Goal: Contribute content: Contribute content

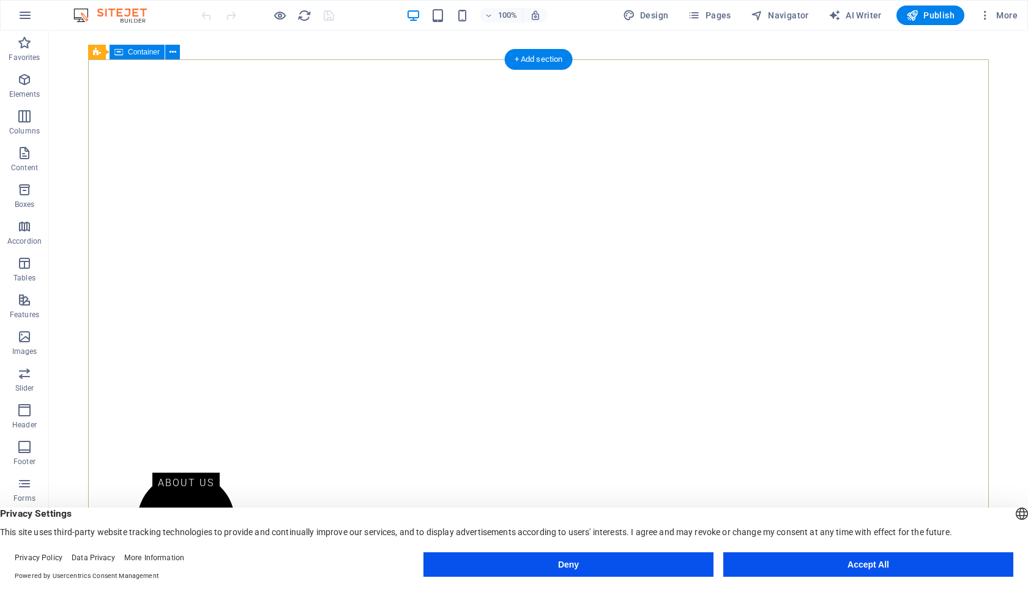
scroll to position [338, 0]
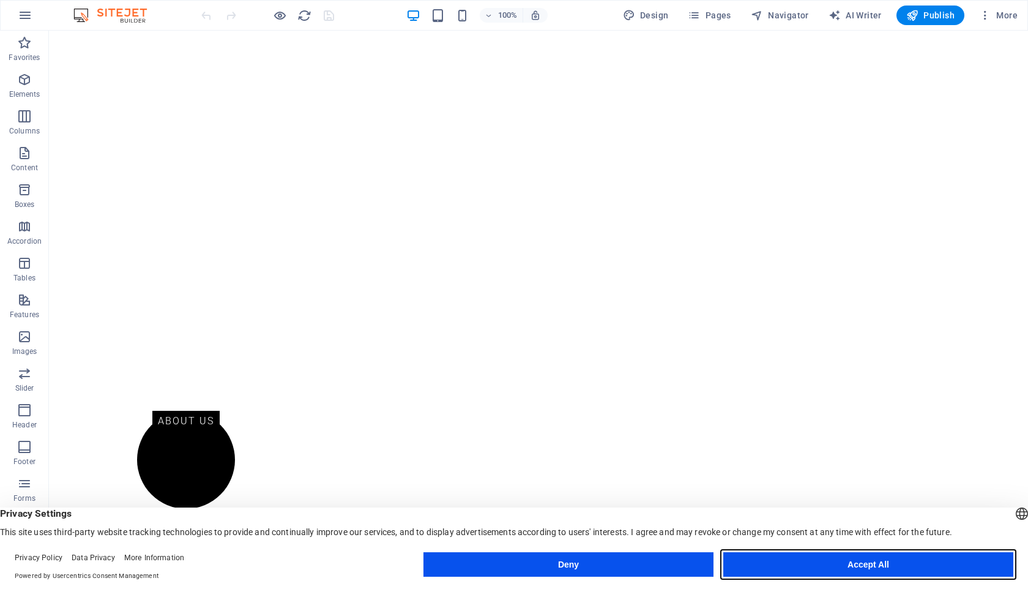
click at [888, 557] on button "Accept All" at bounding box center [868, 564] width 290 height 24
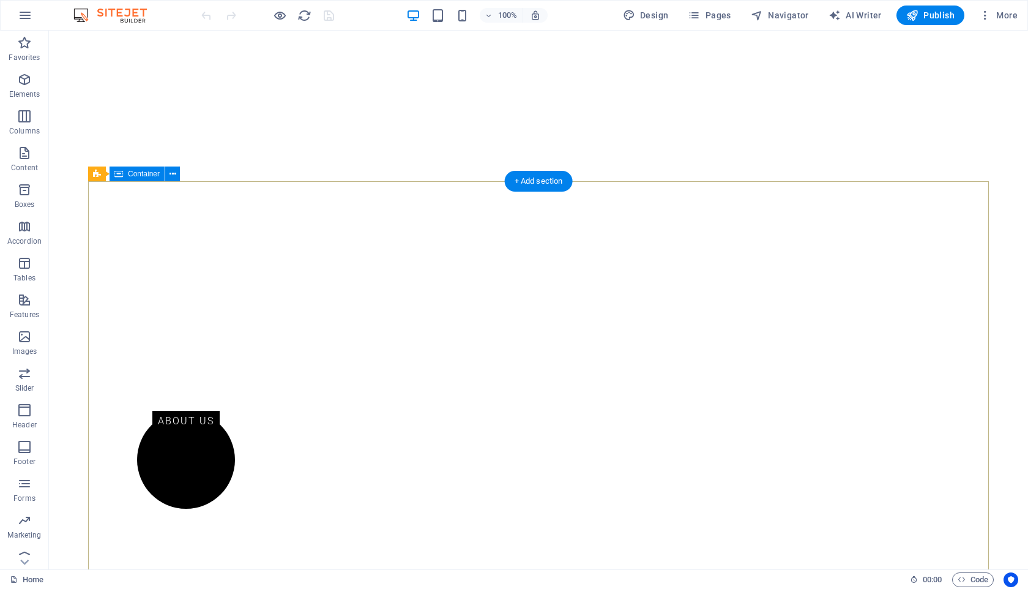
scroll to position [0, 0]
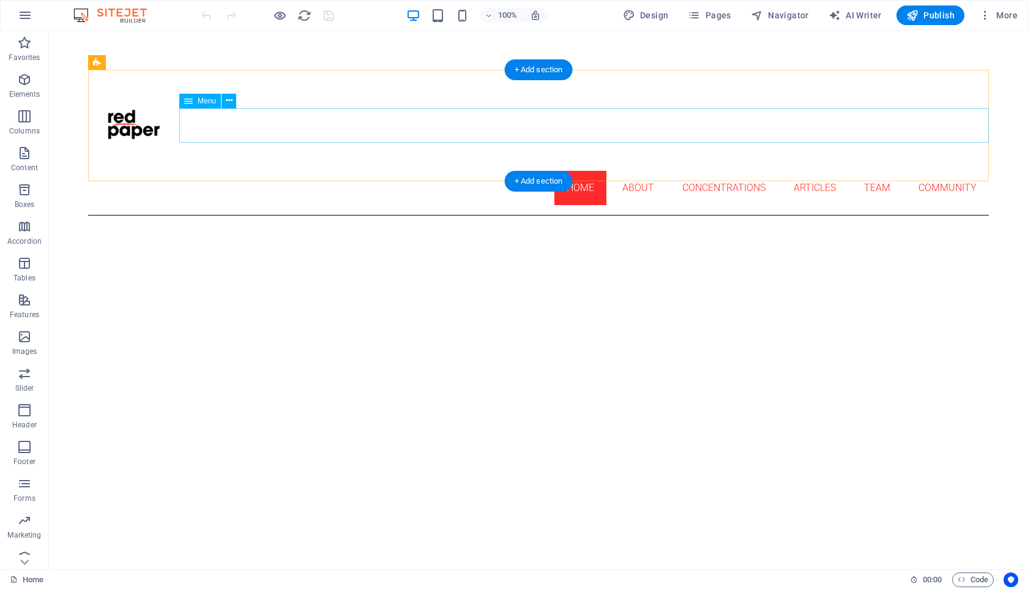
click at [635, 171] on nav "Home About Concentrations Articles Team Community" at bounding box center [538, 188] width 901 height 34
click at [625, 171] on nav "Home About Concentrations Articles Team Community" at bounding box center [538, 188] width 901 height 34
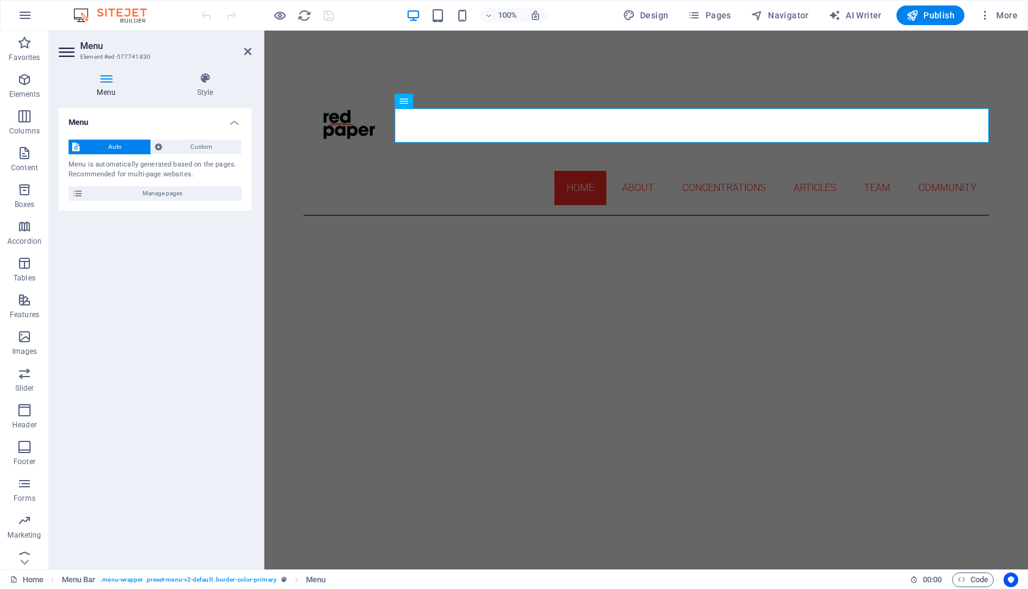
click at [243, 51] on h2 "Menu" at bounding box center [165, 45] width 171 height 11
click at [248, 51] on icon at bounding box center [247, 51] width 7 height 10
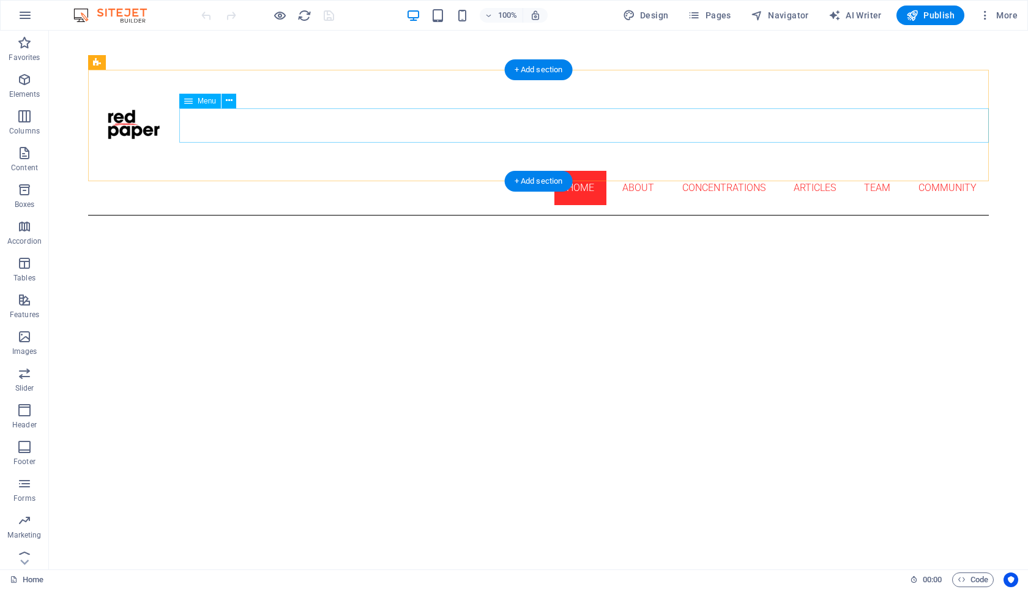
click at [934, 171] on nav "Home About Concentrations Articles Team Community" at bounding box center [538, 188] width 901 height 34
click at [933, 171] on nav "Home About Concentrations Articles Team Community" at bounding box center [538, 188] width 901 height 34
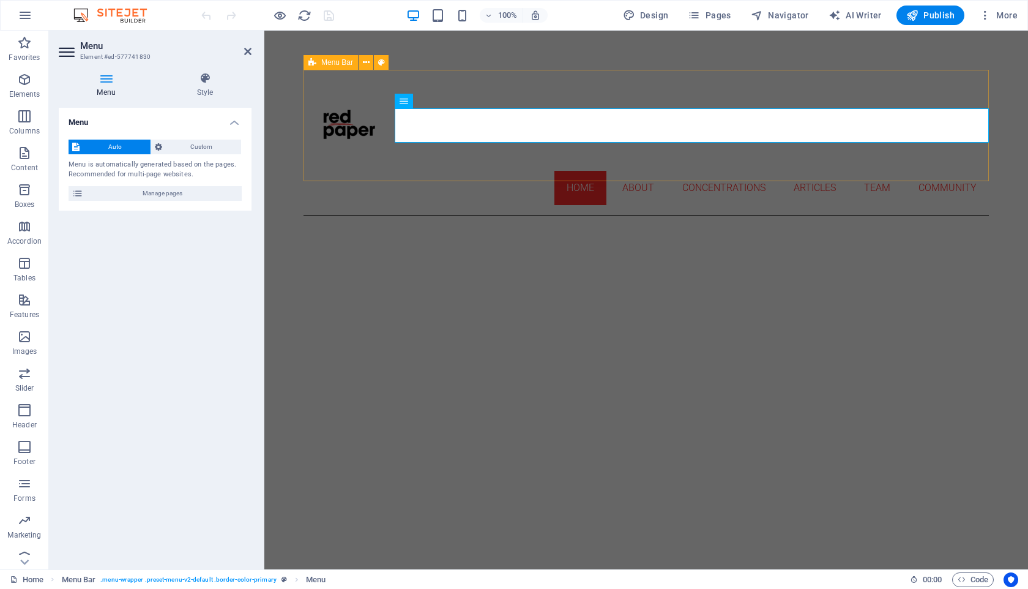
click at [882, 83] on div "Home About Concentrations Articles Team Community" at bounding box center [645, 143] width 685 height 146
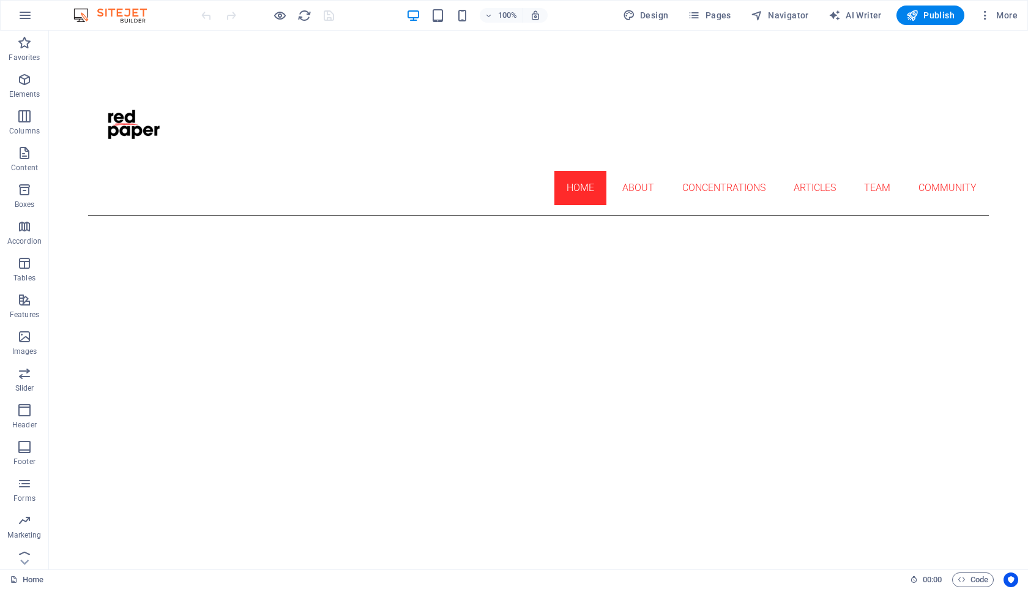
click at [687, 17] on button "Pages" at bounding box center [709, 16] width 53 height 20
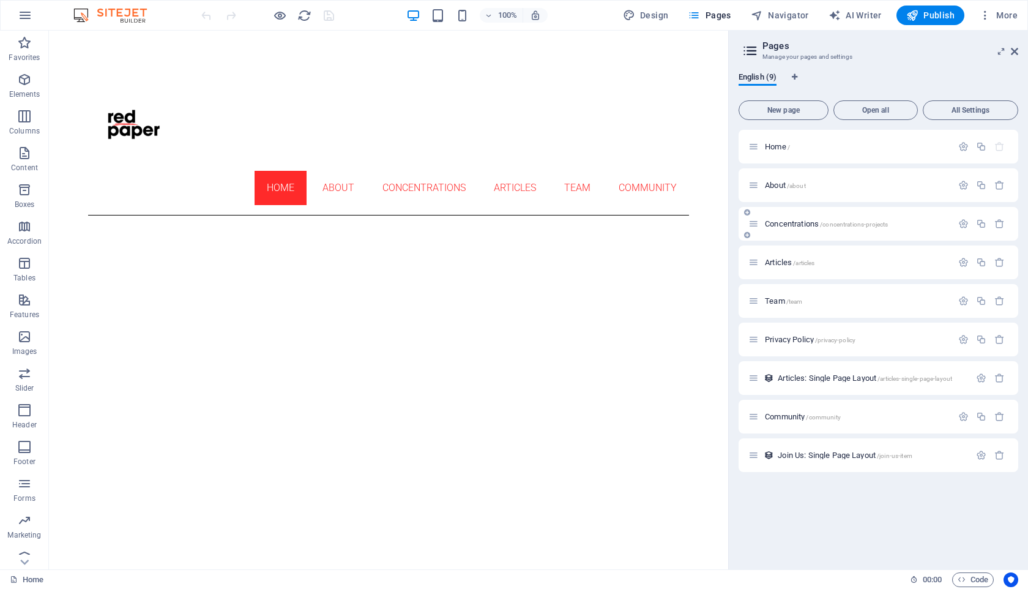
click at [787, 232] on div "Concentrations /concentrations-projects" at bounding box center [878, 224] width 280 height 34
click at [746, 236] on icon at bounding box center [747, 234] width 6 height 7
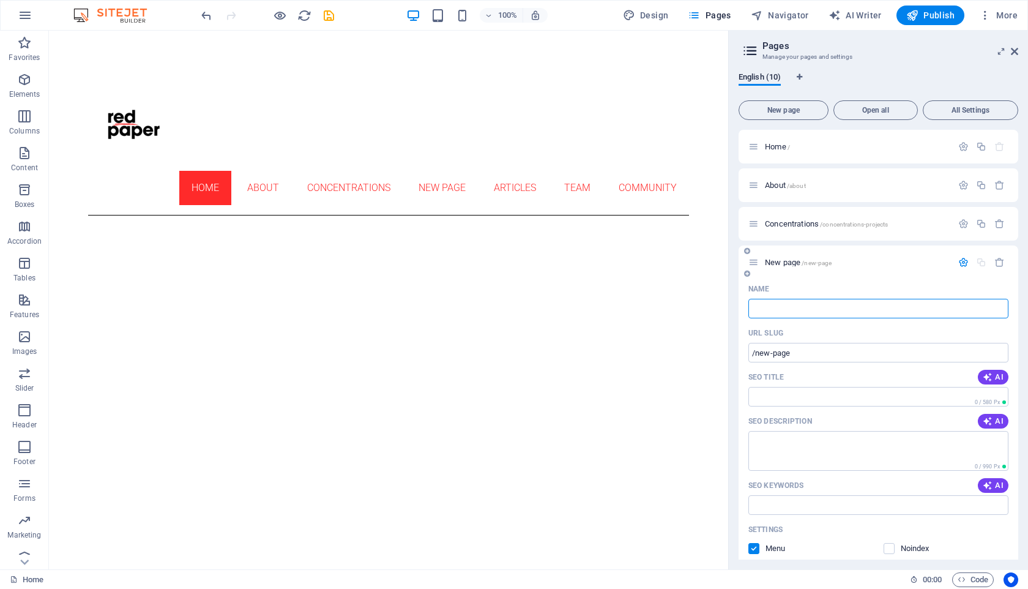
type input "/"
type input "Tu"
type input "/tu"
type input "Tu"
type input "Turtle J"
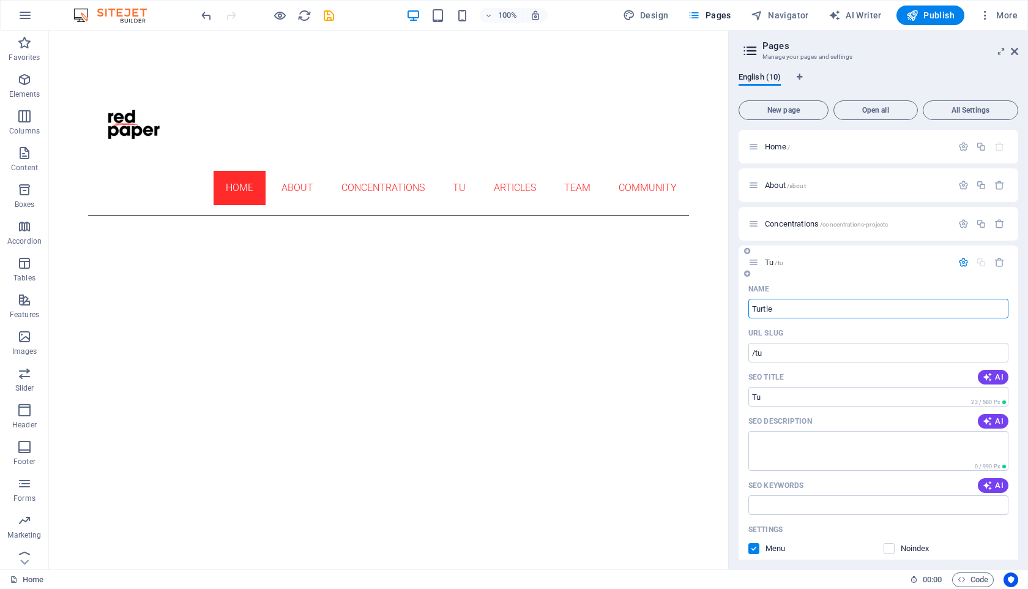
type input "/turtle"
type input "Turtle"
type input "Turtle Justice"
type input "/turtle-justice"
type input "Turtle Justice"
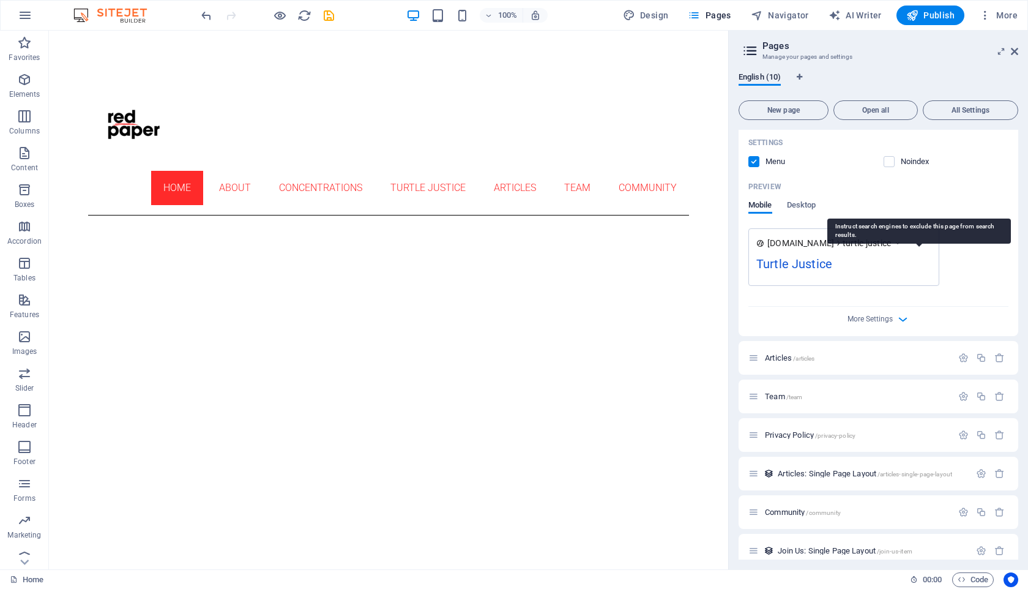
scroll to position [400, 0]
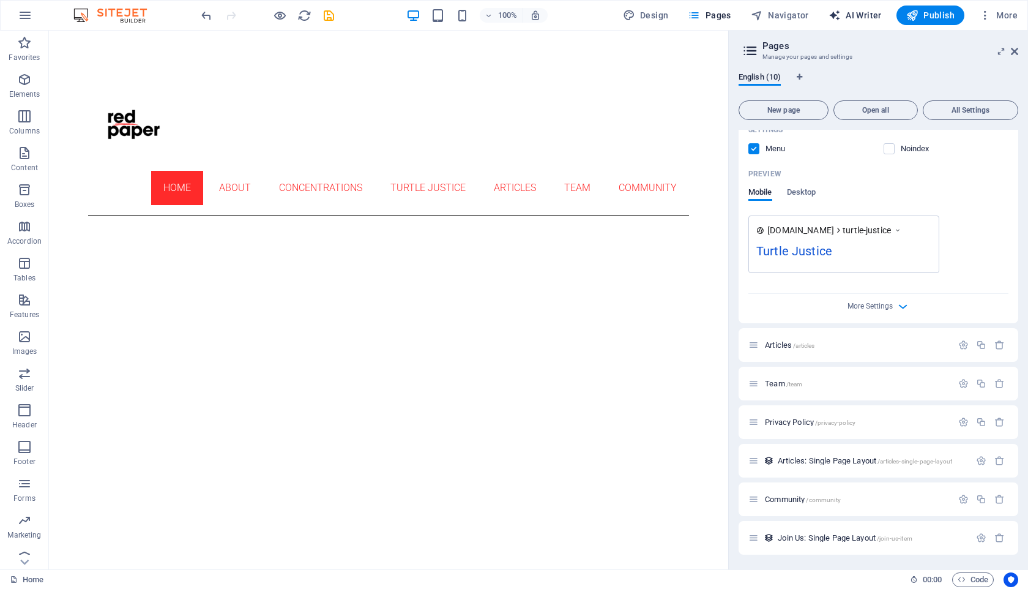
type input "Turtle Justice"
click at [873, 306] on span "More Settings" at bounding box center [869, 306] width 45 height 9
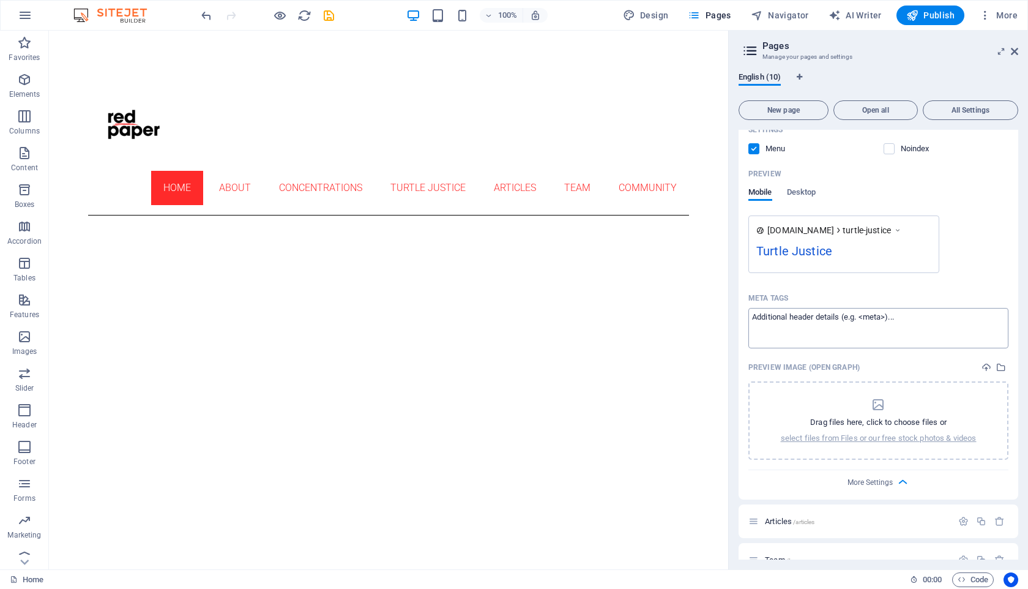
scroll to position [543, 0]
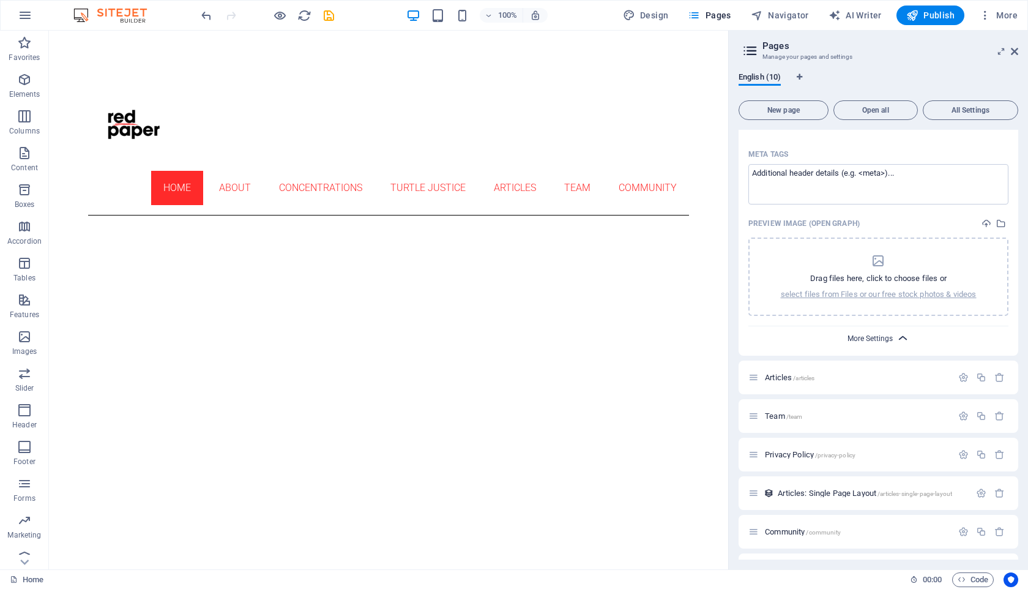
click at [887, 339] on span "More Settings" at bounding box center [869, 338] width 45 height 9
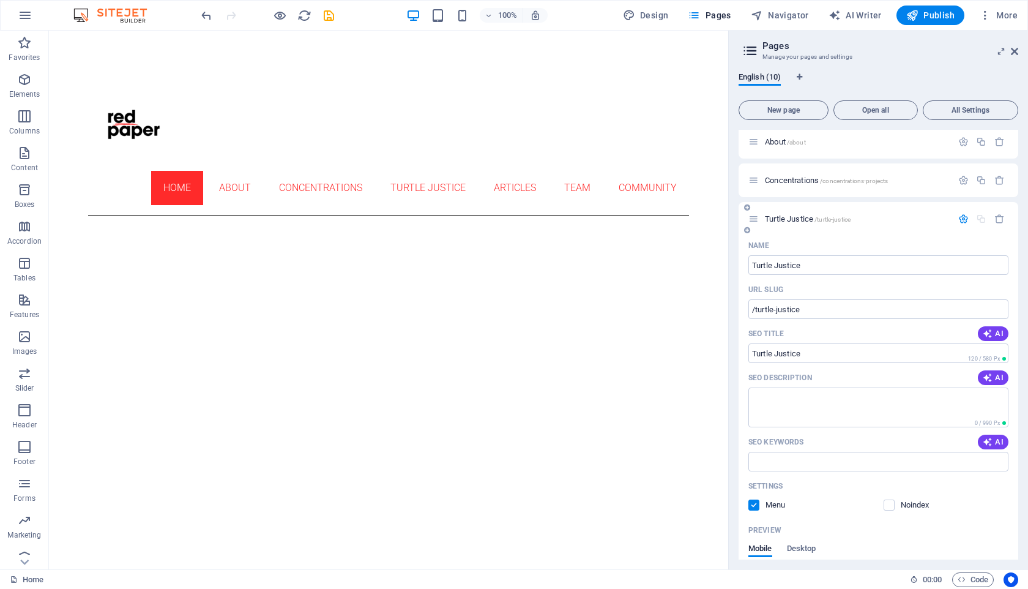
scroll to position [41, 0]
click at [748, 210] on icon at bounding box center [747, 209] width 6 height 7
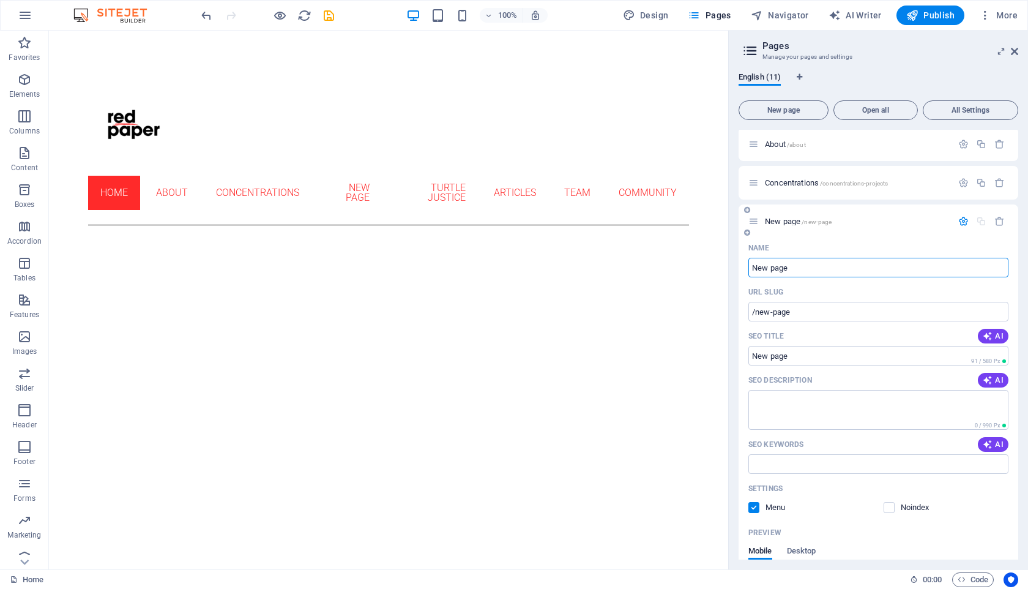
scroll to position [1, 0]
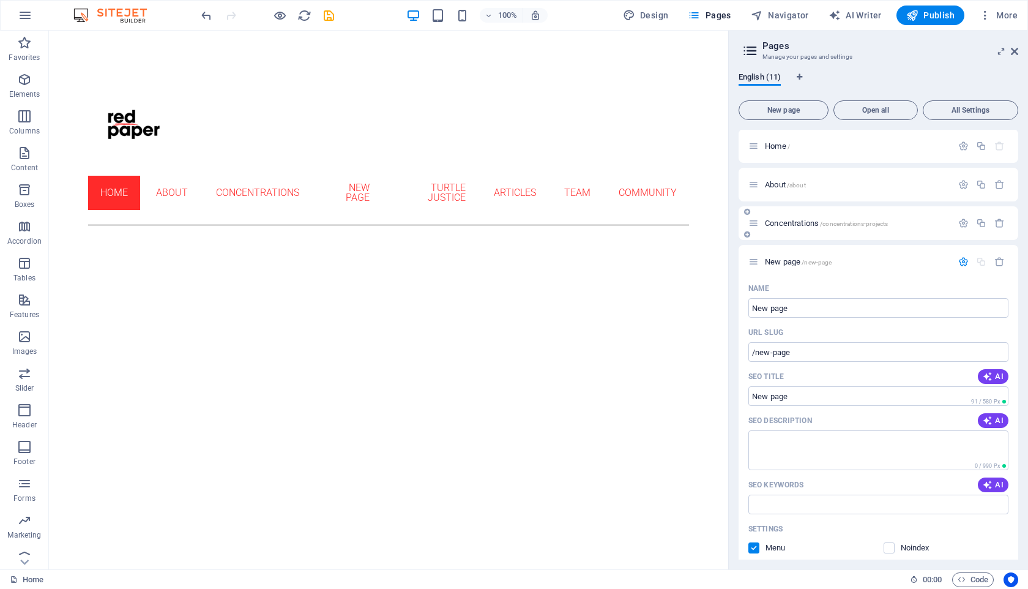
click at [774, 220] on span "Concentrations /concentrations-projects" at bounding box center [826, 222] width 123 height 9
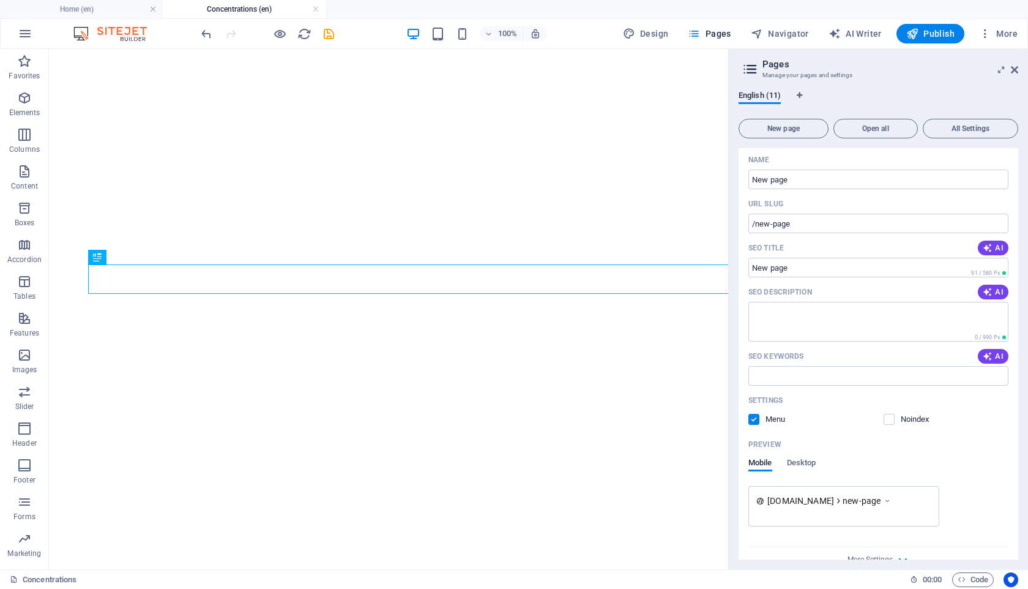
scroll to position [4, 0]
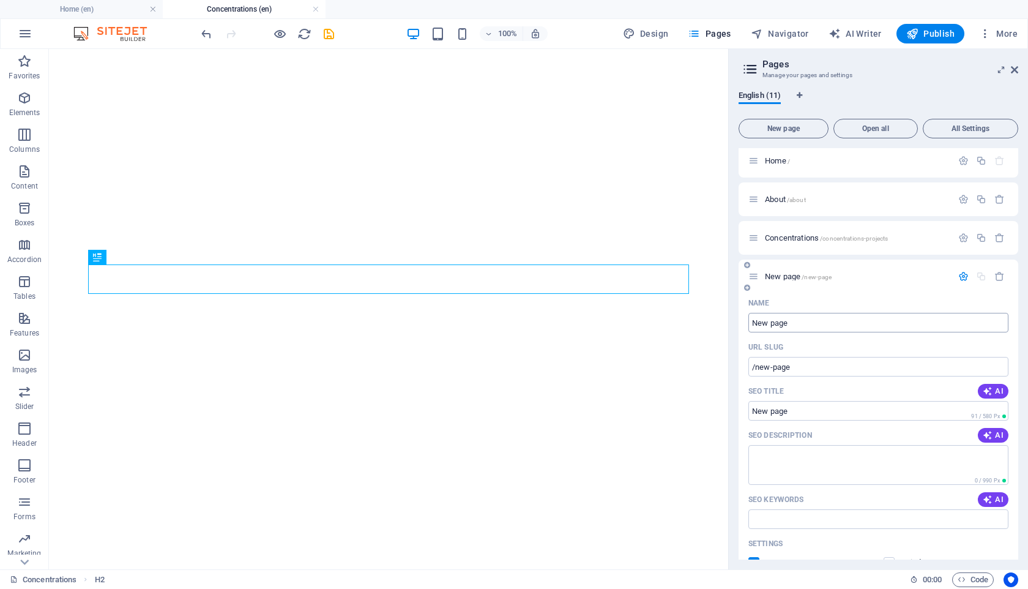
click at [781, 323] on input "New page" at bounding box center [878, 323] width 260 height 20
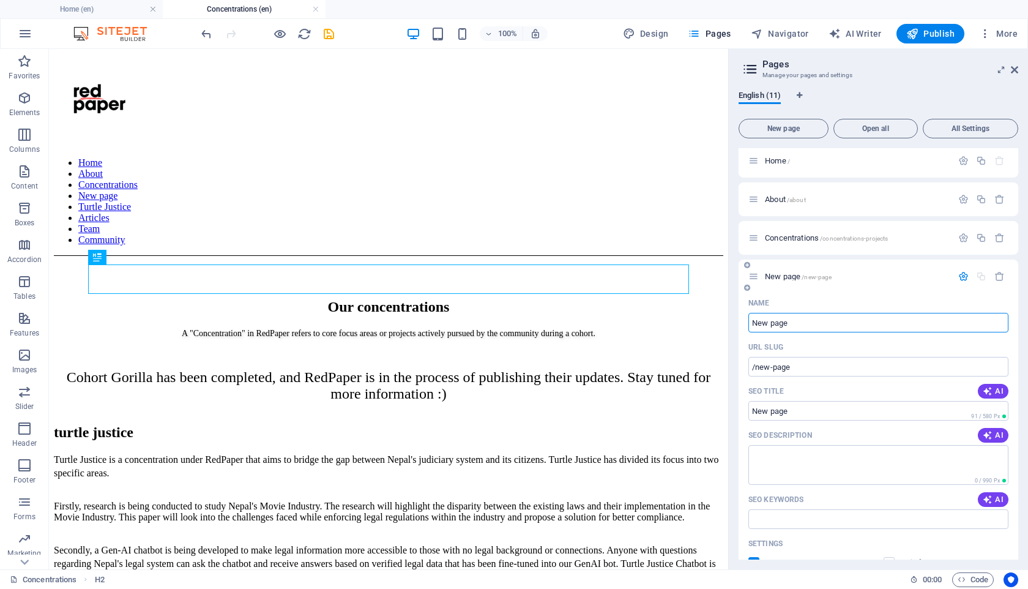
scroll to position [0, 0]
click at [994, 278] on icon "button" at bounding box center [999, 276] width 10 height 10
click at [995, 279] on icon "button" at bounding box center [999, 276] width 10 height 10
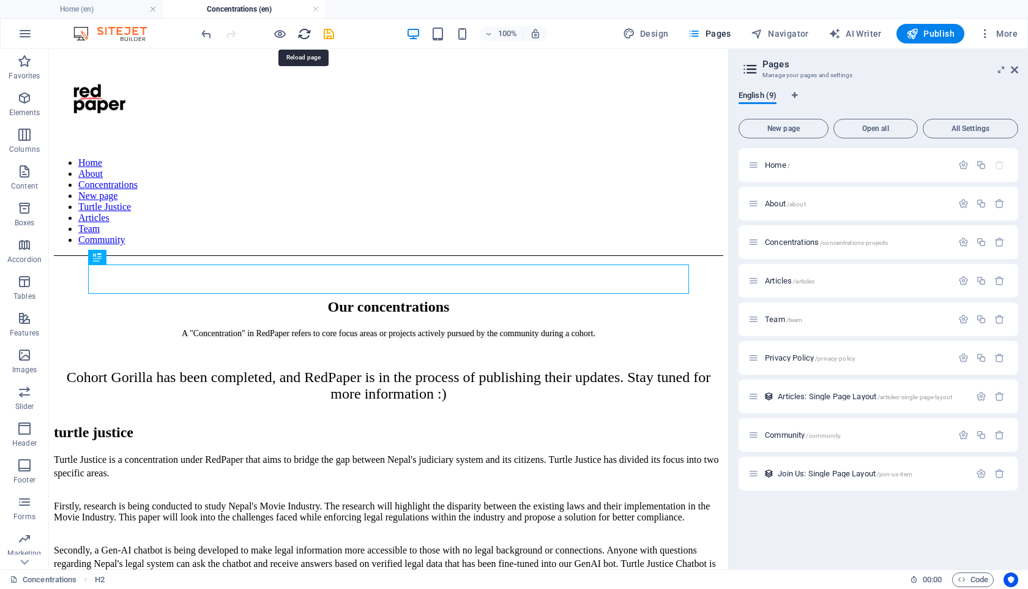
click at [304, 32] on icon "reload" at bounding box center [304, 34] width 14 height 14
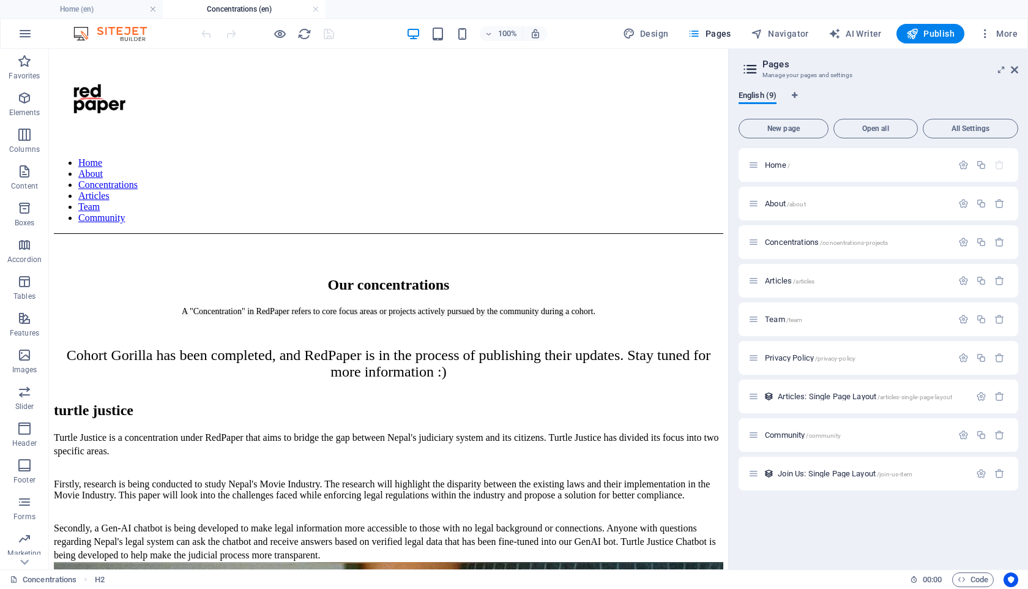
click at [1010, 75] on header "Pages Manage your pages and settings" at bounding box center [879, 65] width 277 height 32
click at [1016, 68] on icon at bounding box center [1014, 70] width 7 height 10
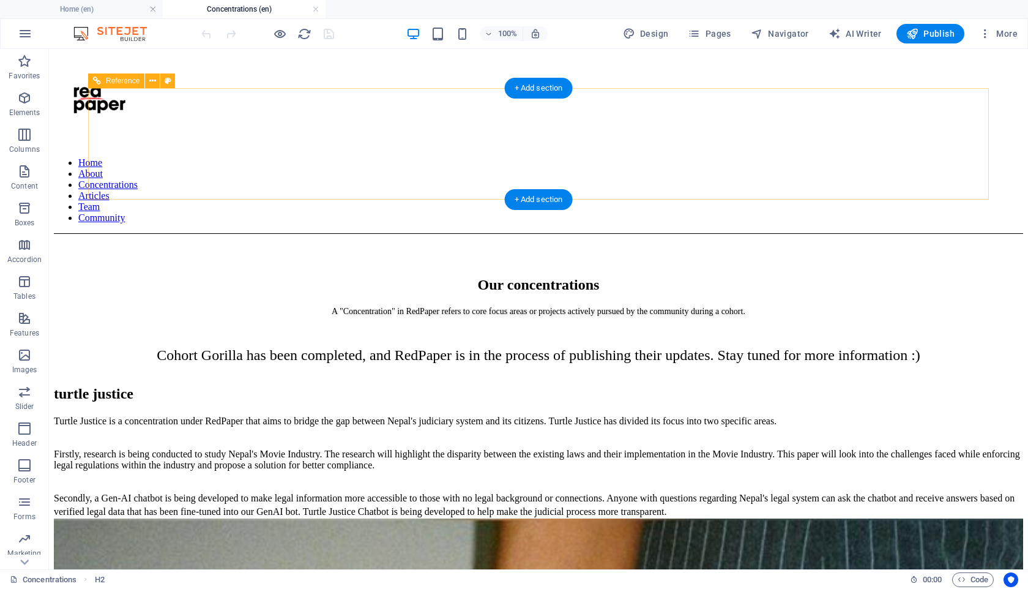
click at [716, 157] on nav "Home About Concentrations Articles Team Community" at bounding box center [538, 190] width 969 height 66
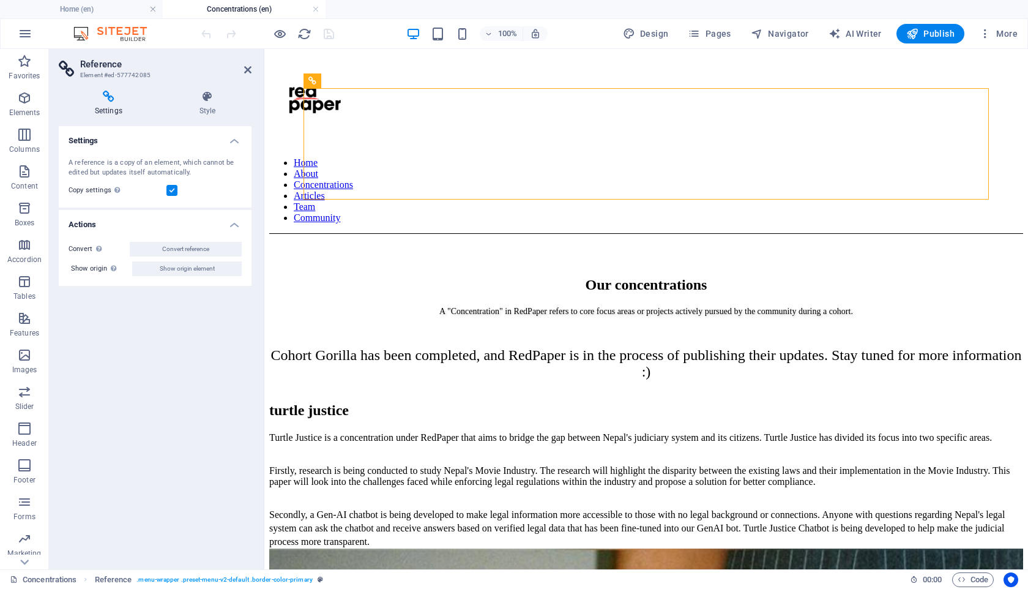
click at [707, 31] on span "Pages" at bounding box center [709, 34] width 43 height 12
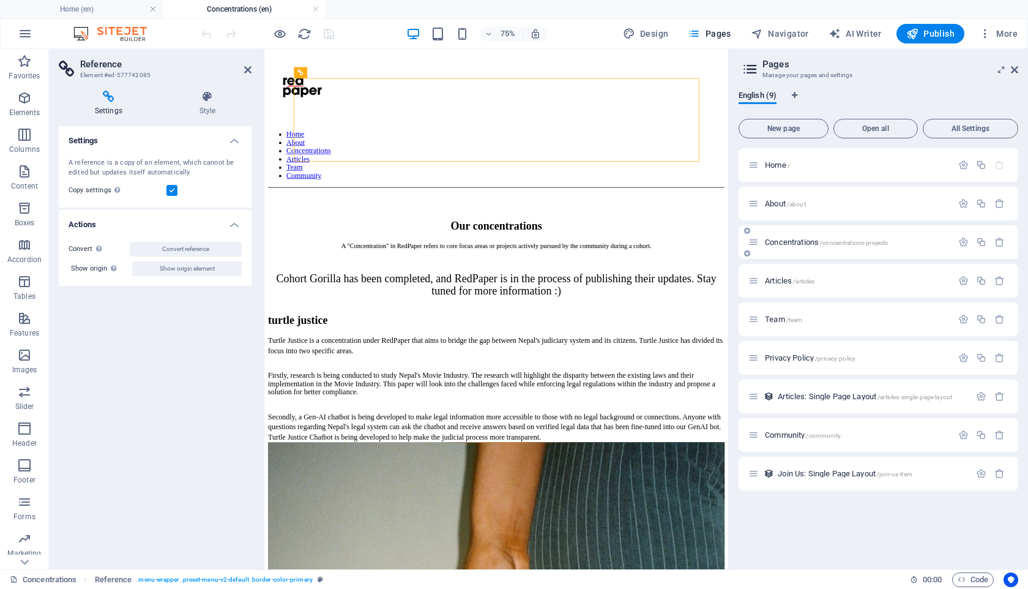
click at [787, 242] on span "Concentrations /concentrations-projects" at bounding box center [826, 241] width 123 height 9
click at [247, 67] on icon at bounding box center [247, 70] width 7 height 10
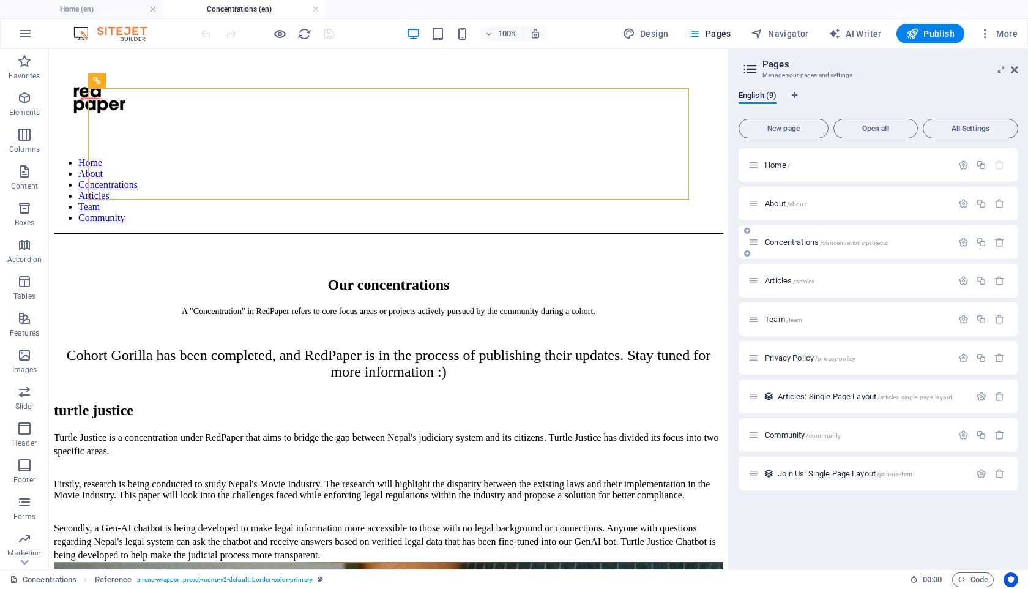
click at [790, 240] on span "Concentrations /concentrations-projects" at bounding box center [826, 241] width 123 height 9
click at [965, 243] on icon "button" at bounding box center [963, 242] width 10 height 10
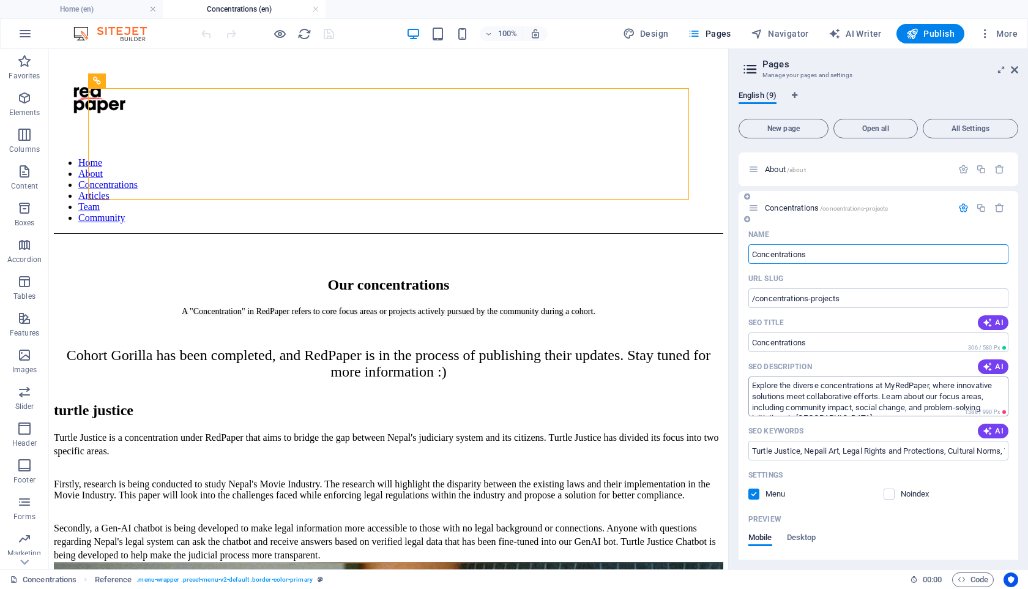
scroll to position [37, 0]
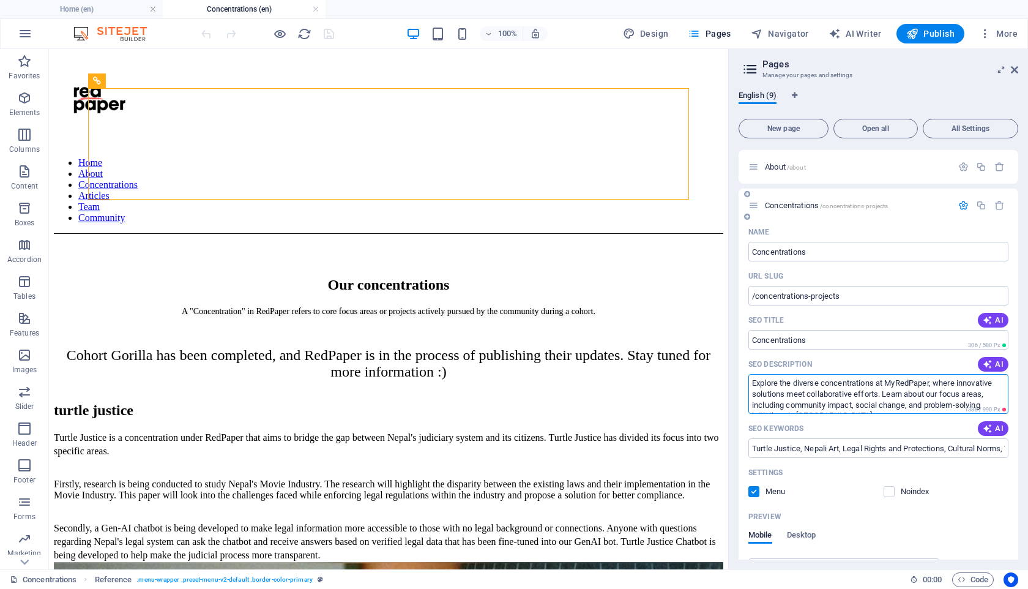
click at [893, 382] on textarea "Explore the diverse concentrations at MyRedPaper, where innovative solutions me…" at bounding box center [878, 394] width 260 height 40
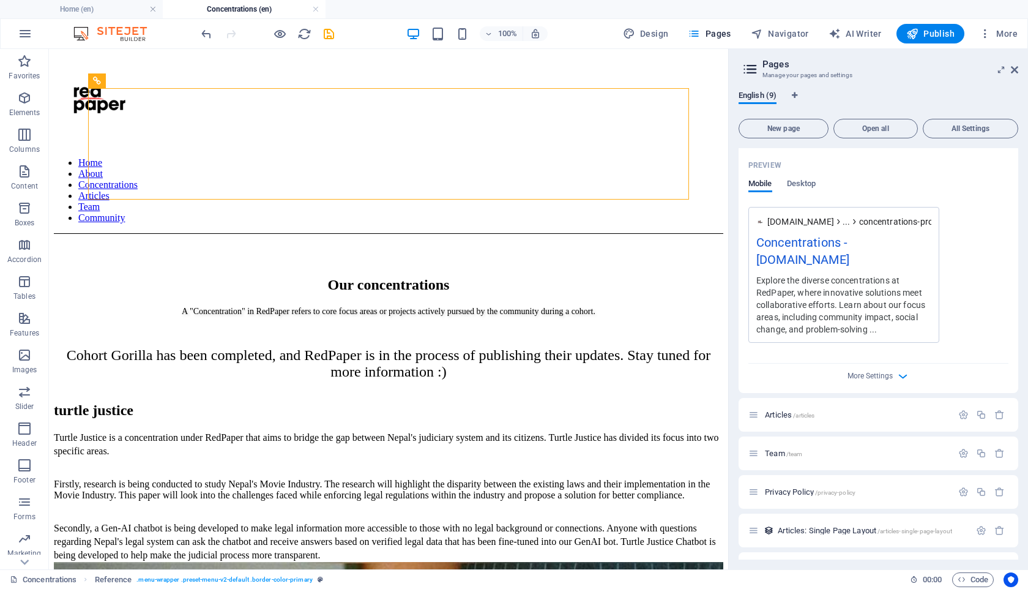
scroll to position [458, 0]
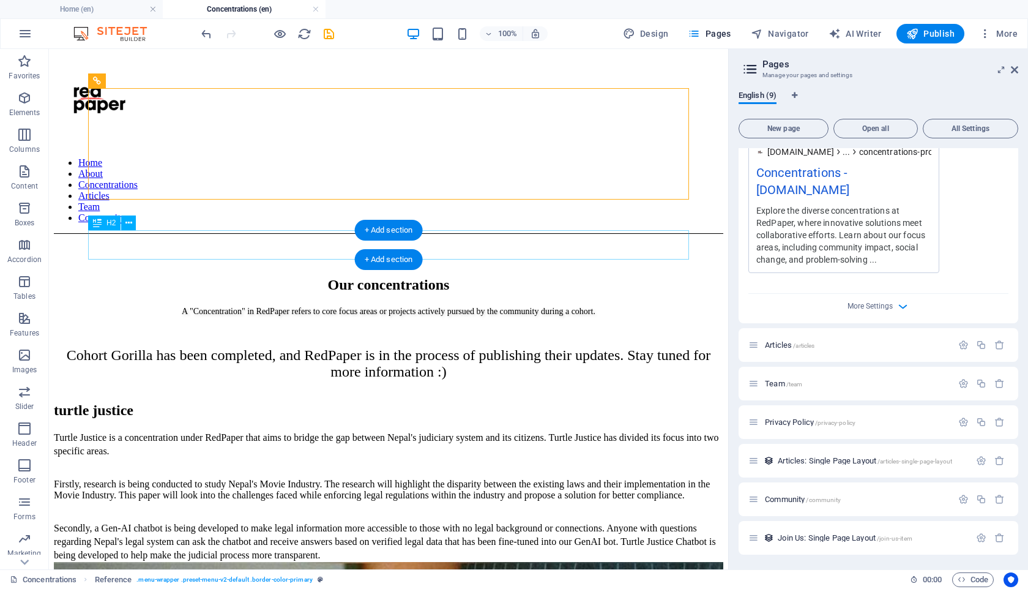
type textarea "Explore the diverse concentrations at RedPaper, where innovative solutions meet…"
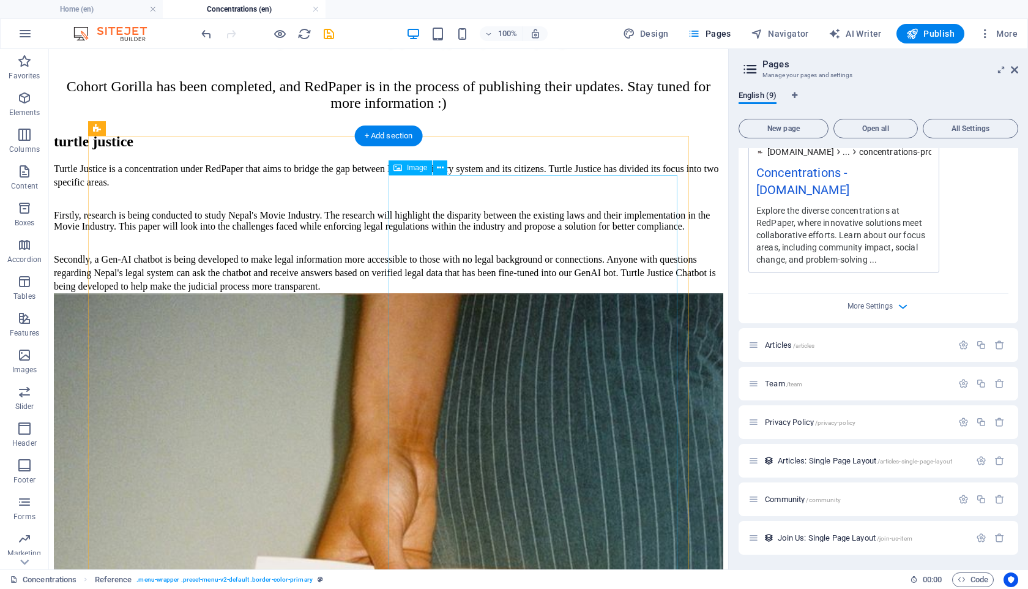
scroll to position [280, 0]
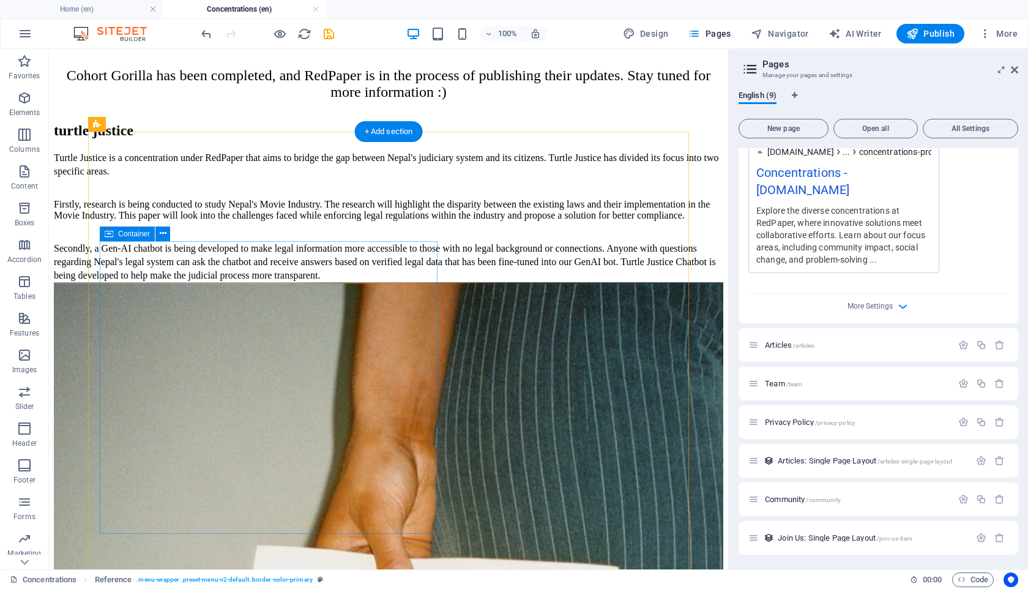
click at [259, 139] on div "turtle justice" at bounding box center [388, 130] width 669 height 17
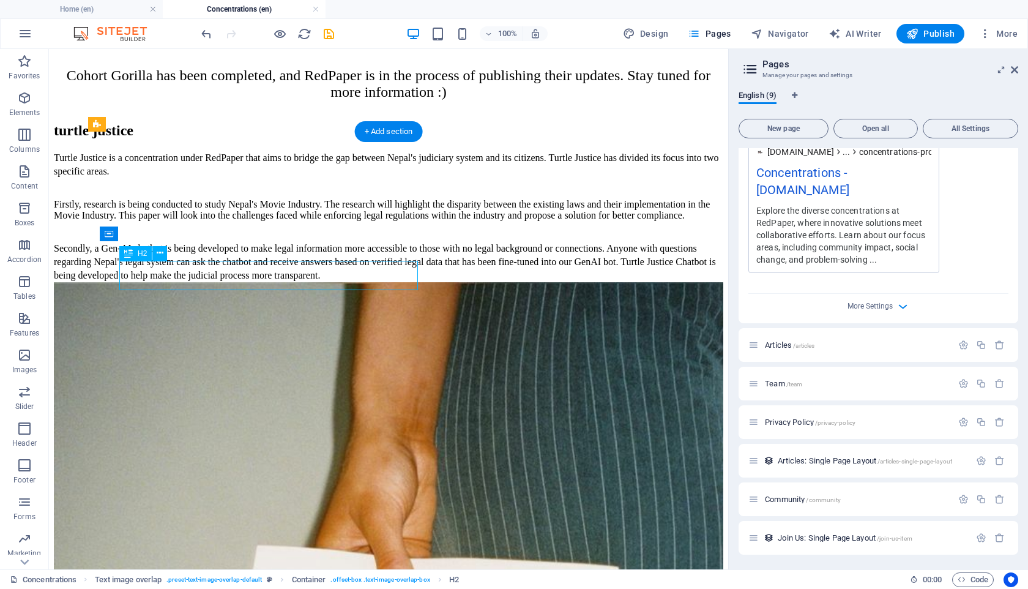
scroll to position [0, 0]
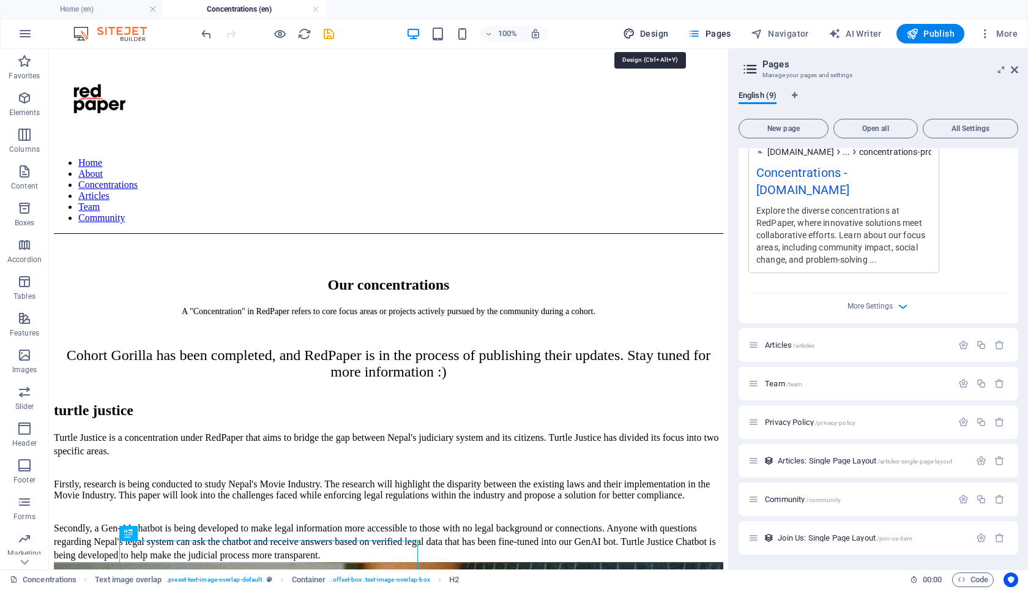
click at [645, 33] on span "Design" at bounding box center [646, 34] width 46 height 12
select select "px"
select select "300"
select select "px"
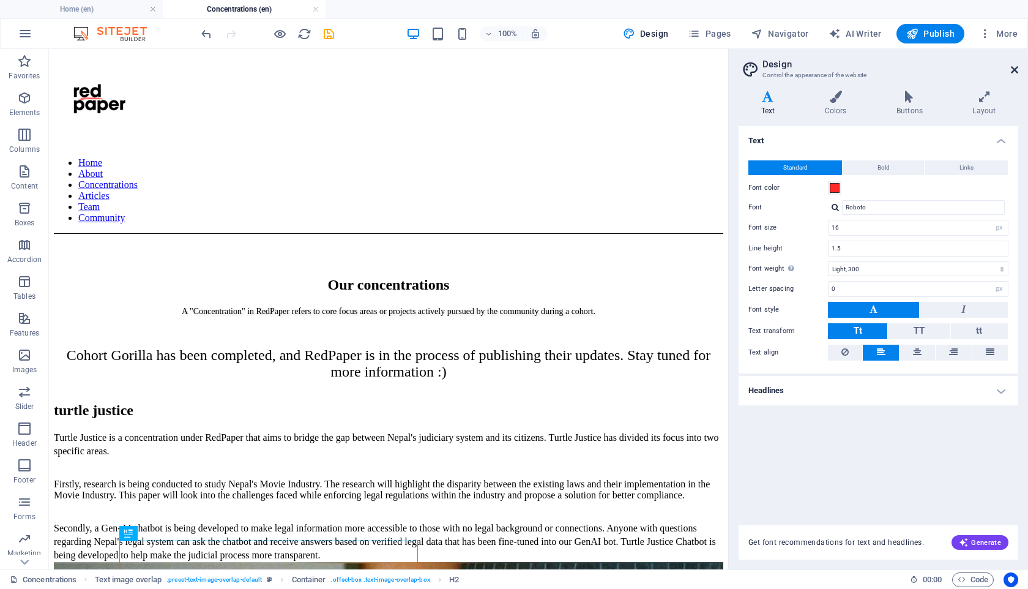
click at [1015, 69] on icon at bounding box center [1014, 70] width 7 height 10
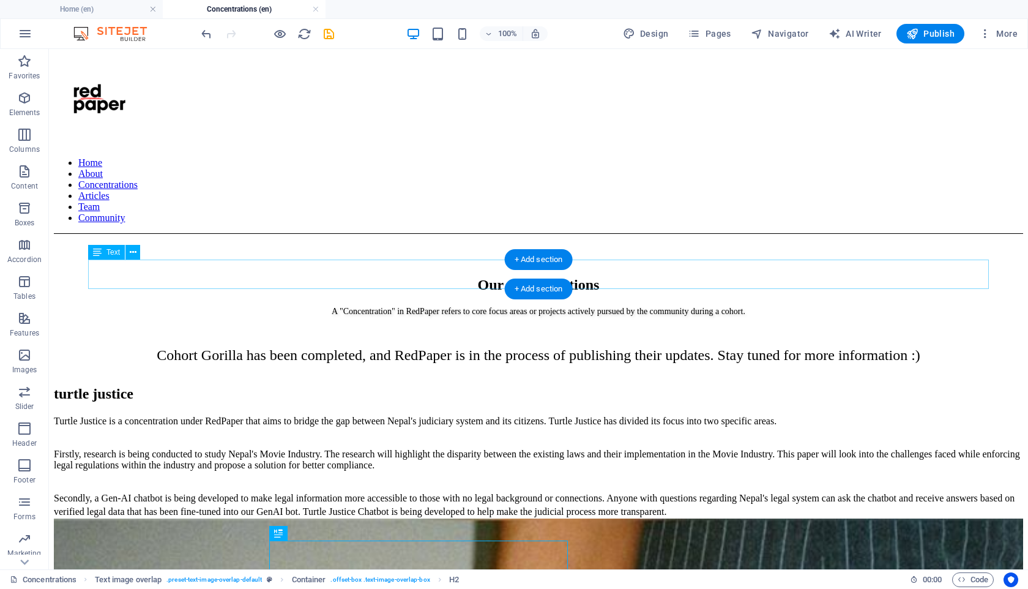
click at [611, 305] on div "A "Concentration" in RedPaper refers to core focus areas or projects actively p…" at bounding box center [538, 321] width 969 height 32
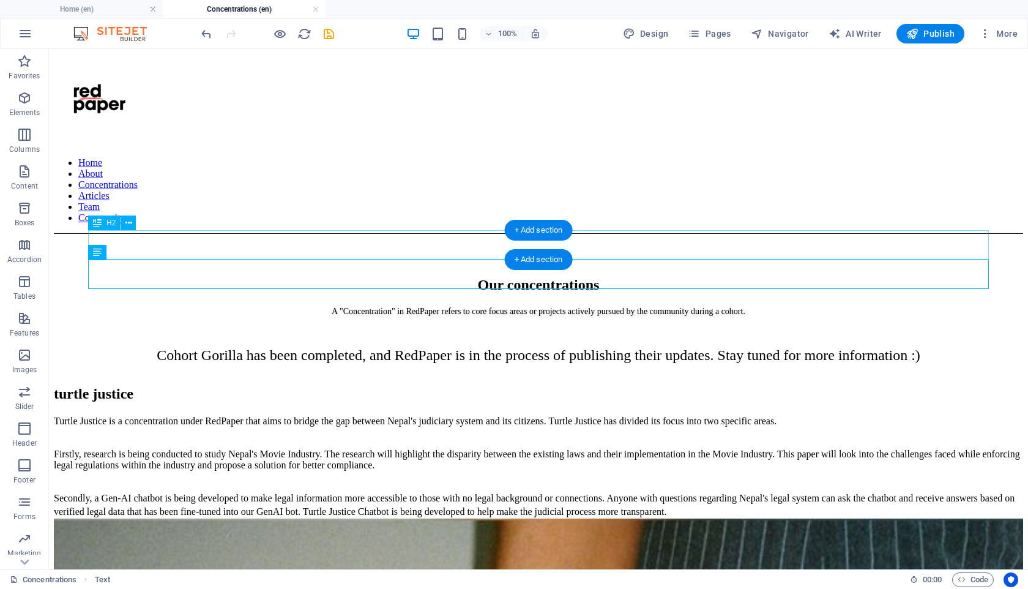
click at [611, 277] on div "Our concentrations" at bounding box center [538, 285] width 969 height 17
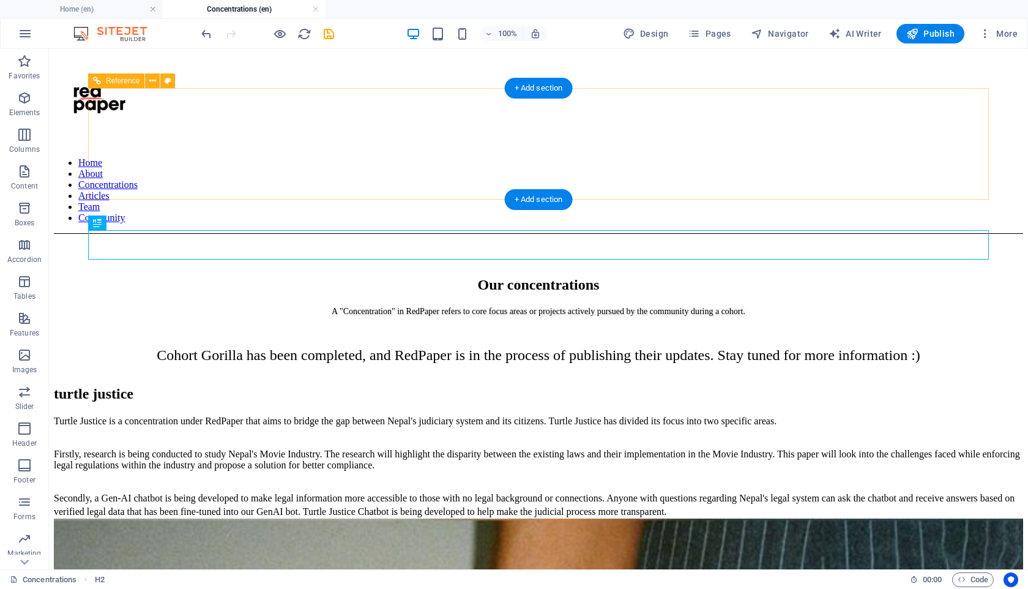
click at [569, 182] on div "Home About Concentrations Articles Team Community" at bounding box center [538, 144] width 969 height 180
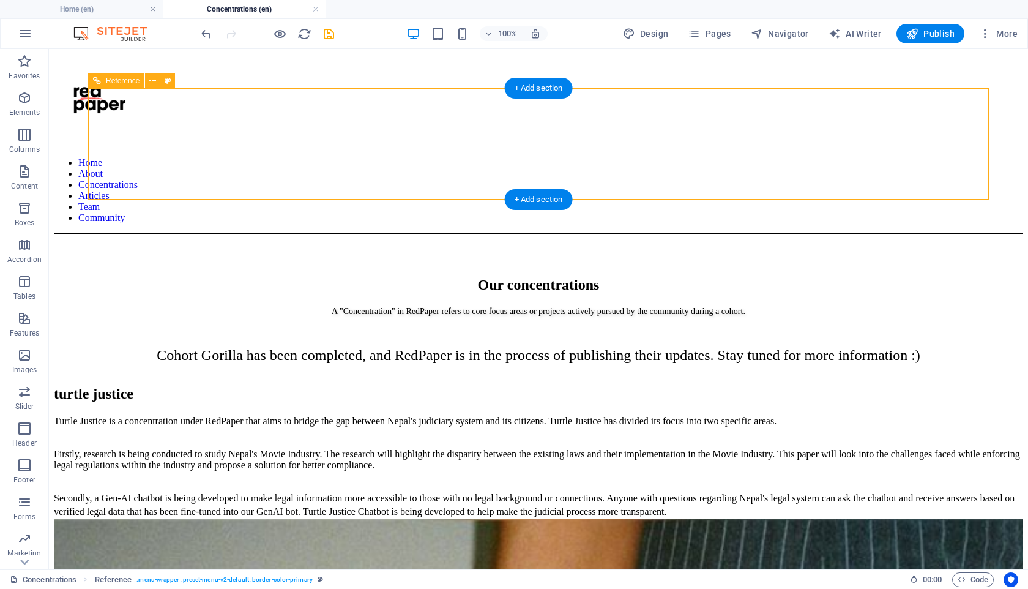
click at [668, 162] on div "Home About Concentrations Articles Team Community" at bounding box center [538, 144] width 969 height 180
click at [714, 38] on span "Pages" at bounding box center [709, 34] width 43 height 12
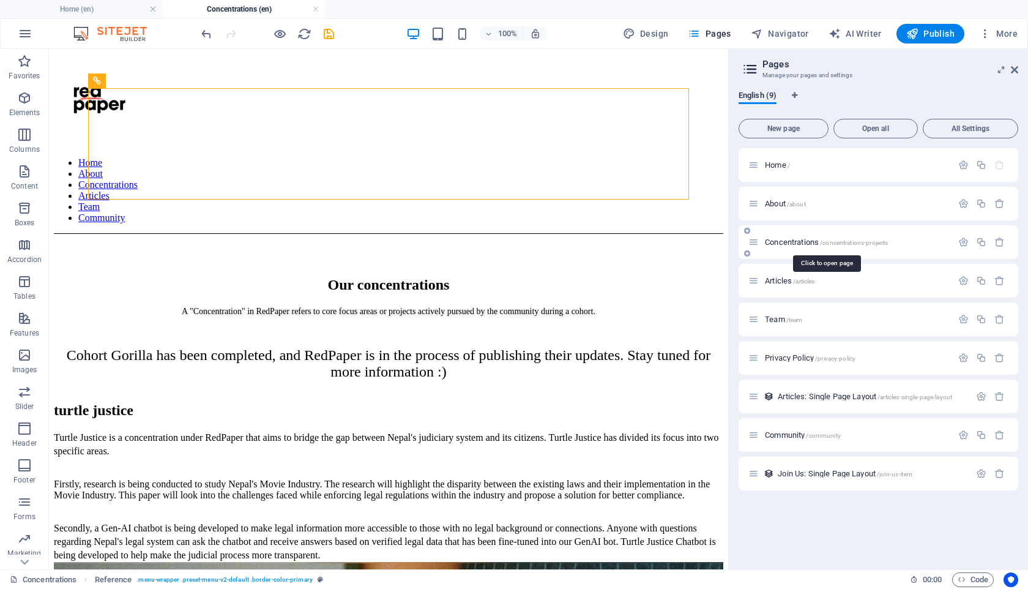
click at [788, 241] on span "Concentrations /concentrations-projects" at bounding box center [826, 241] width 123 height 9
click at [965, 240] on icon "button" at bounding box center [963, 242] width 10 height 10
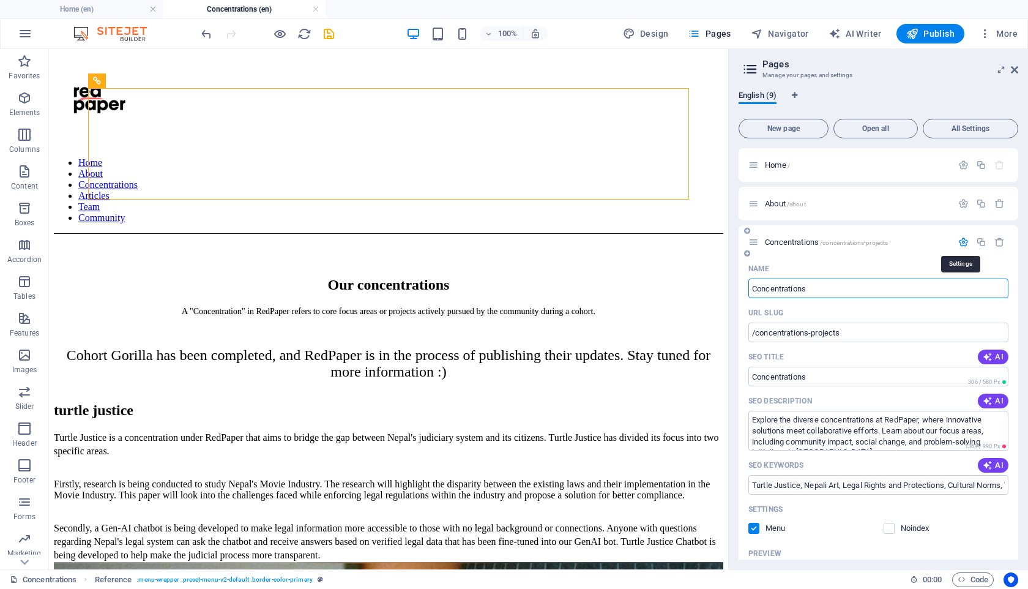
click at [964, 241] on icon "button" at bounding box center [963, 242] width 10 height 10
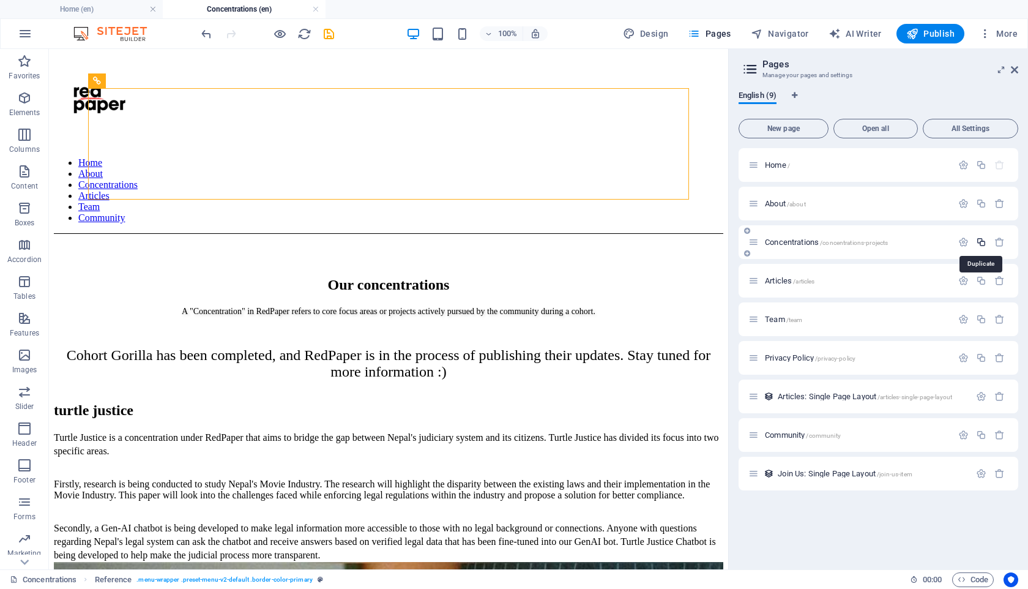
click at [977, 241] on icon "button" at bounding box center [981, 242] width 10 height 10
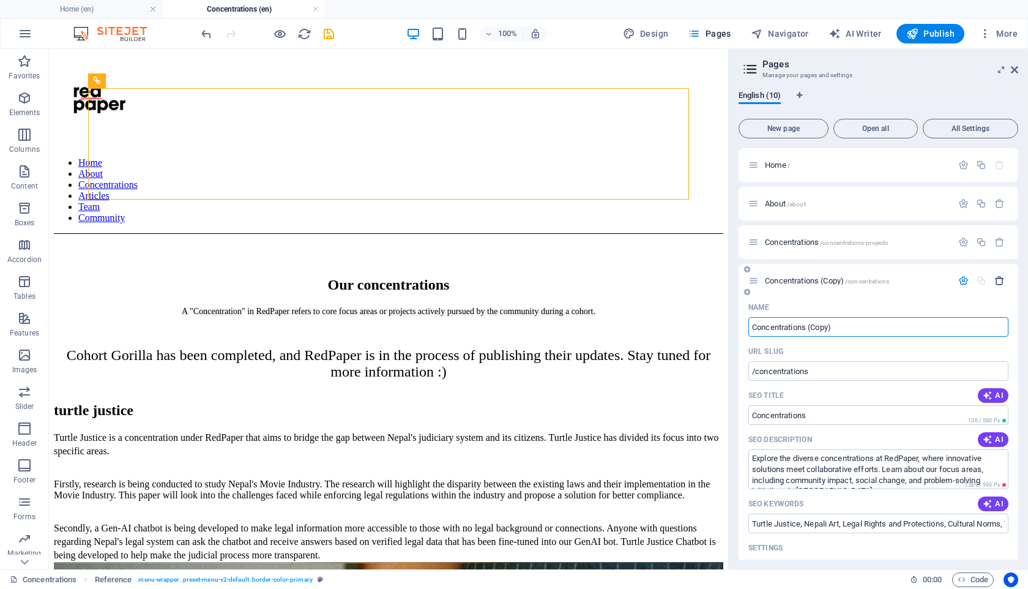
click at [997, 283] on icon "button" at bounding box center [999, 280] width 10 height 10
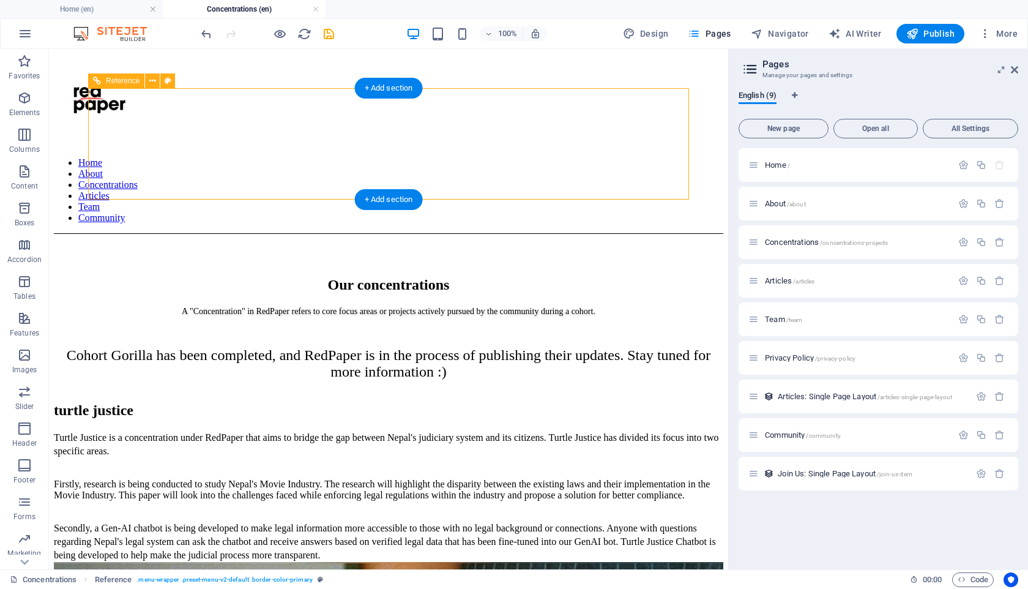
click at [617, 105] on div "Home About Concentrations Articles Team Community" at bounding box center [388, 144] width 669 height 180
click at [1011, 78] on header "Pages Manage your pages and settings" at bounding box center [879, 65] width 277 height 32
click at [1016, 70] on icon at bounding box center [1014, 70] width 7 height 10
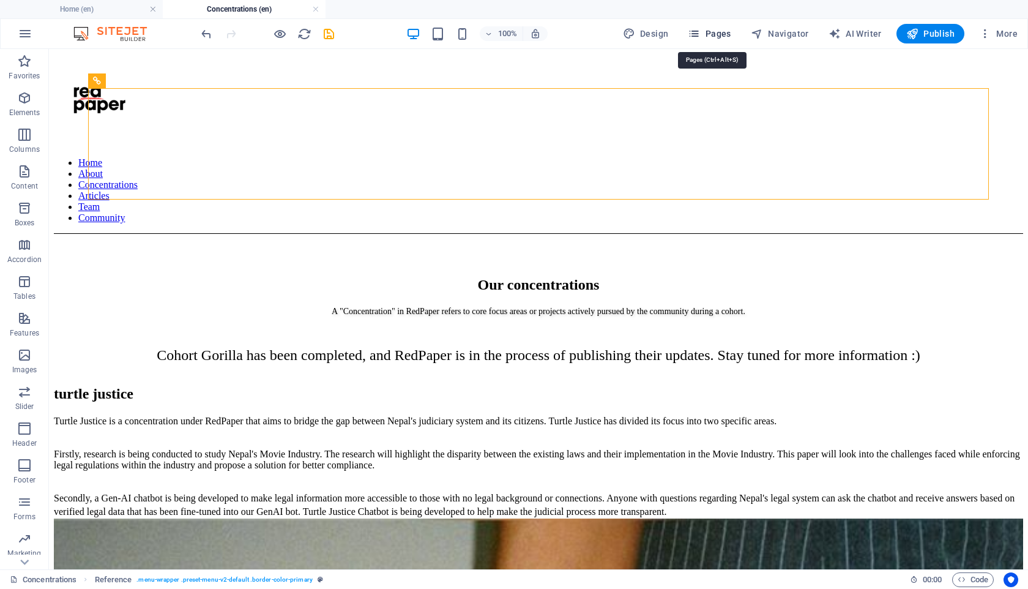
click at [712, 34] on span "Pages" at bounding box center [709, 34] width 43 height 12
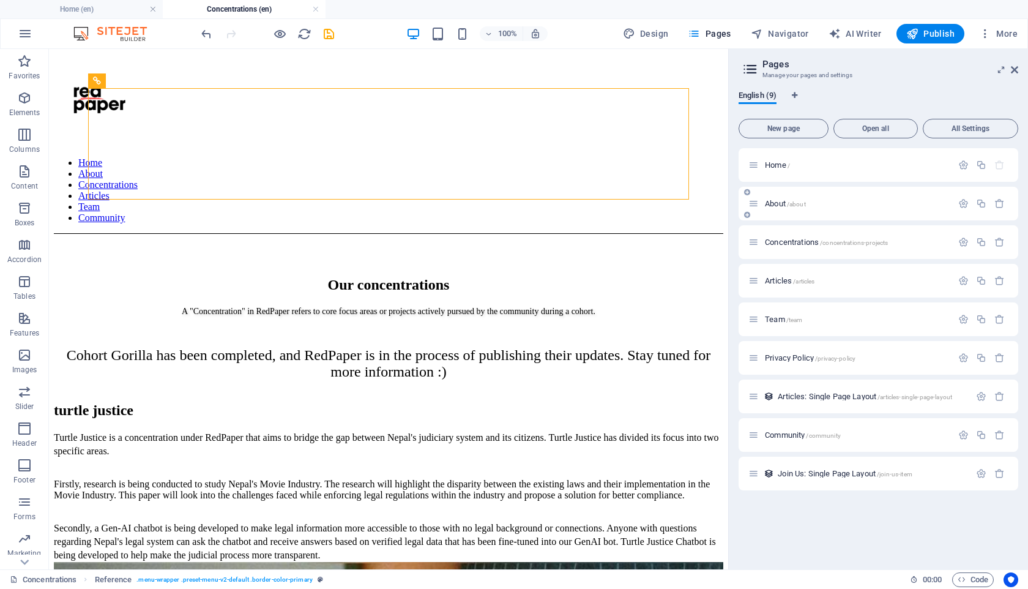
click at [779, 201] on span "About /about" at bounding box center [785, 203] width 41 height 9
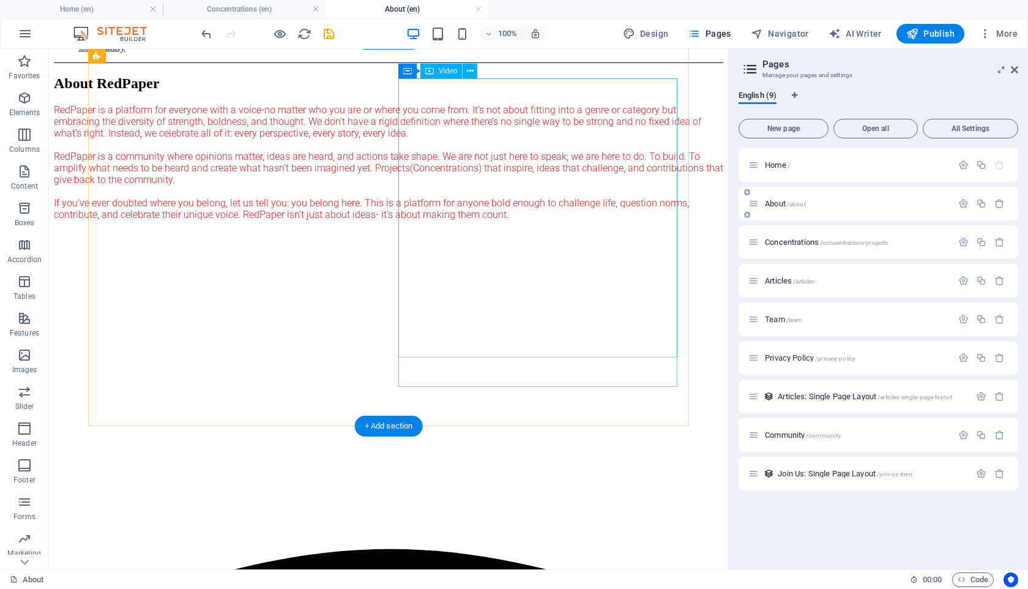
scroll to position [160, 0]
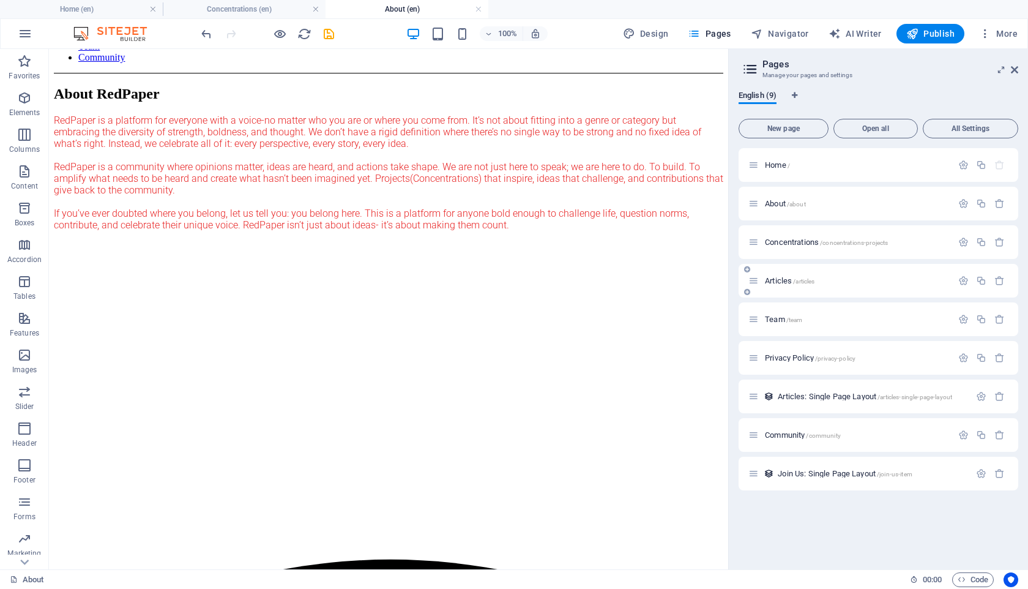
click at [770, 283] on span "Articles /articles" at bounding box center [790, 280] width 50 height 9
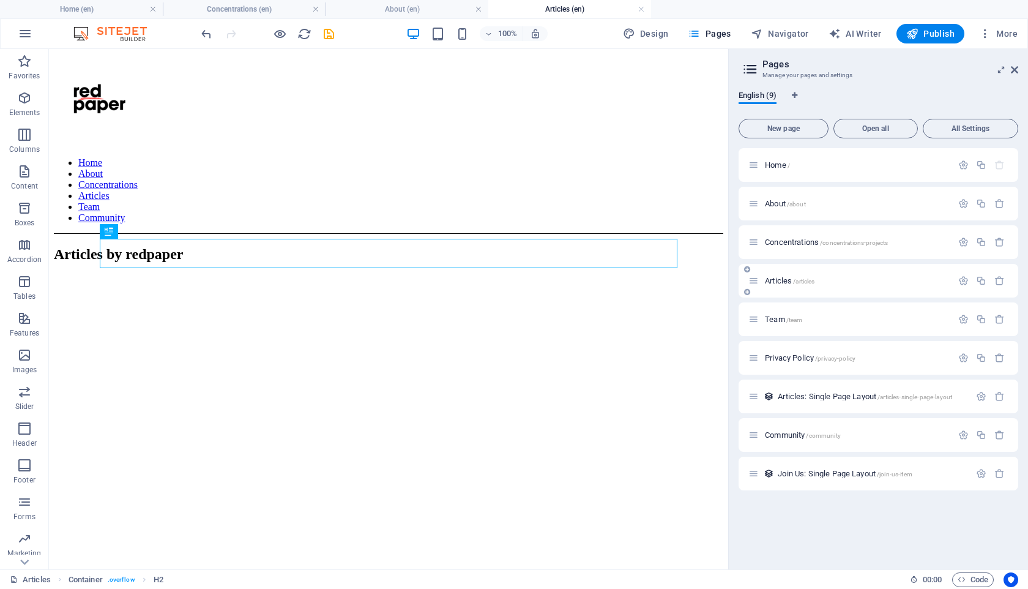
scroll to position [0, 0]
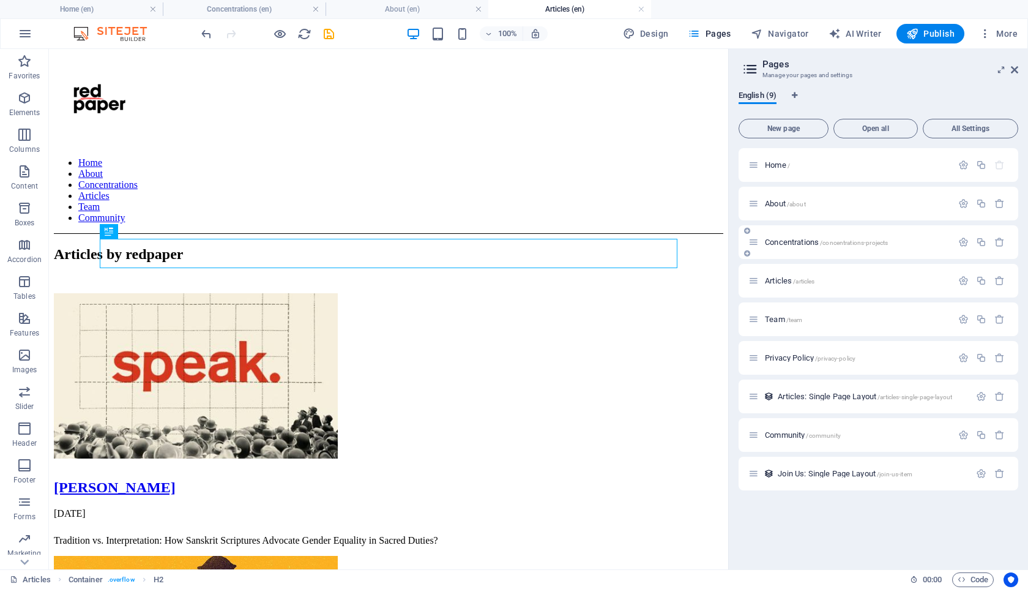
click at [767, 241] on span "Concentrations /concentrations-projects" at bounding box center [826, 241] width 123 height 9
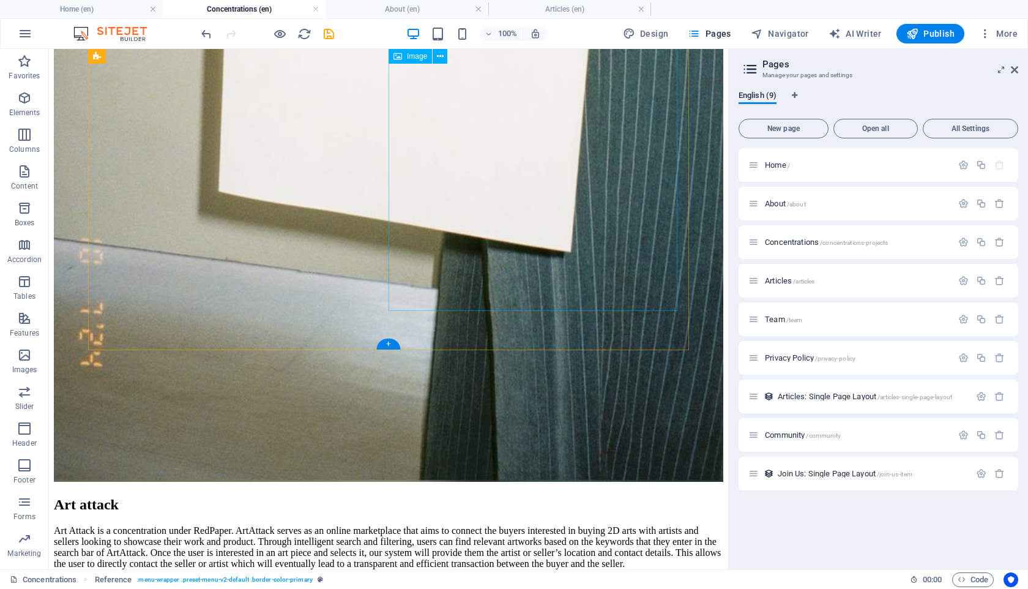
scroll to position [1391, 0]
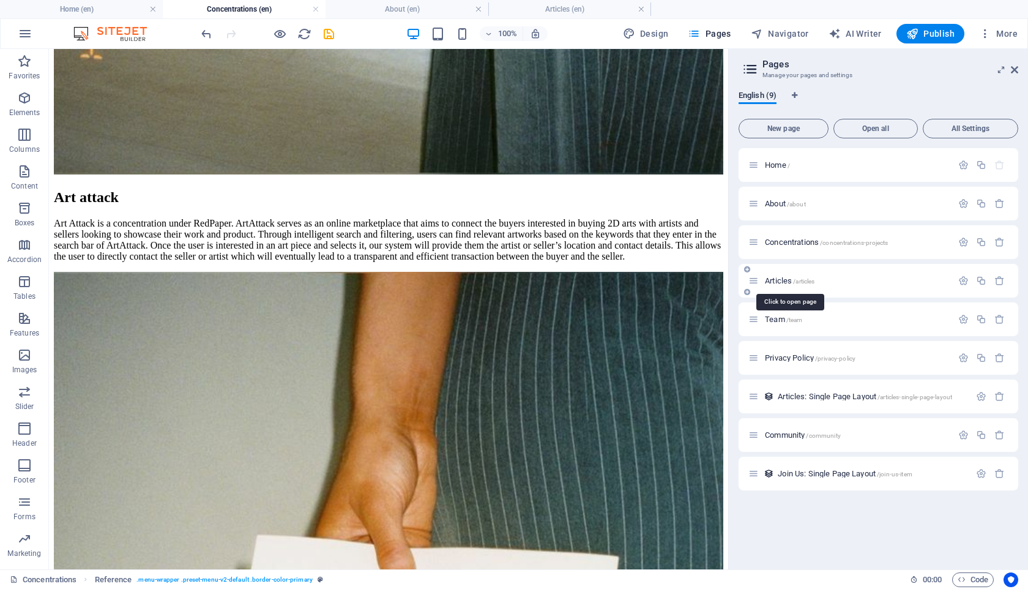
click at [784, 278] on span "Articles /articles" at bounding box center [790, 280] width 50 height 9
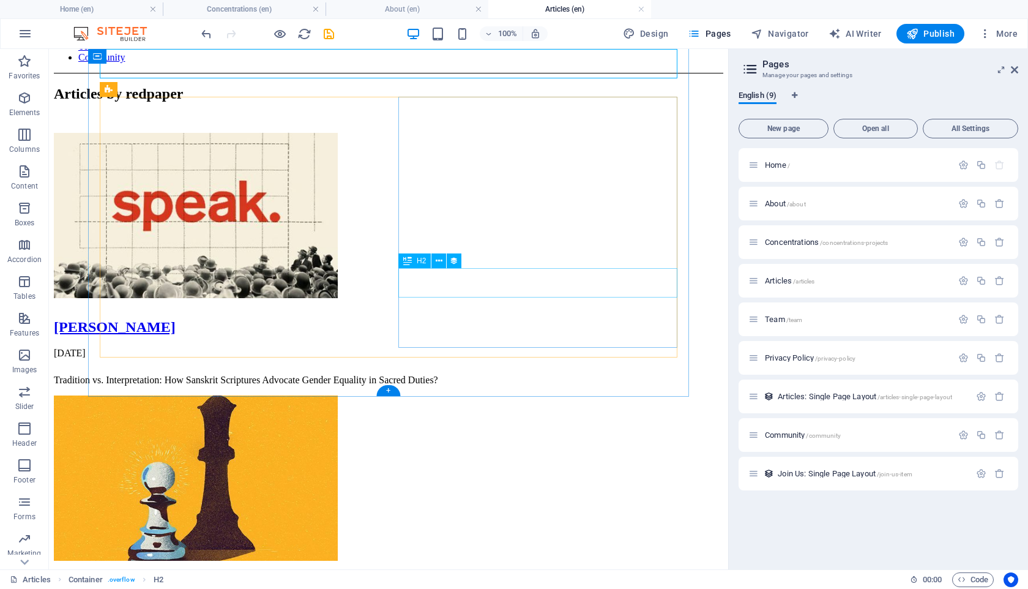
scroll to position [269, 0]
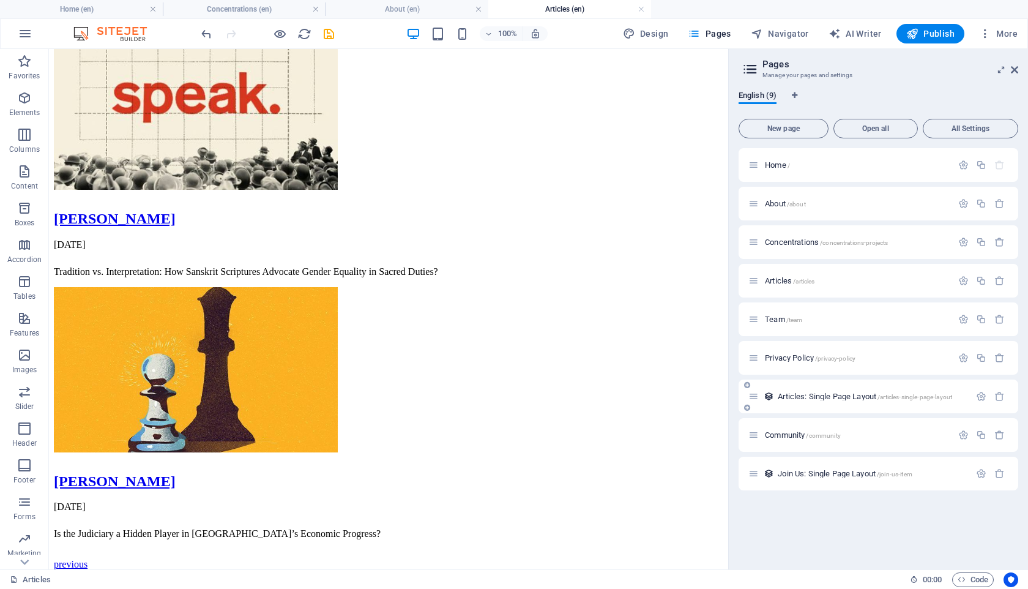
click at [786, 396] on span "Articles: Single Page Layout /articles-single-page-layout" at bounding box center [865, 396] width 174 height 9
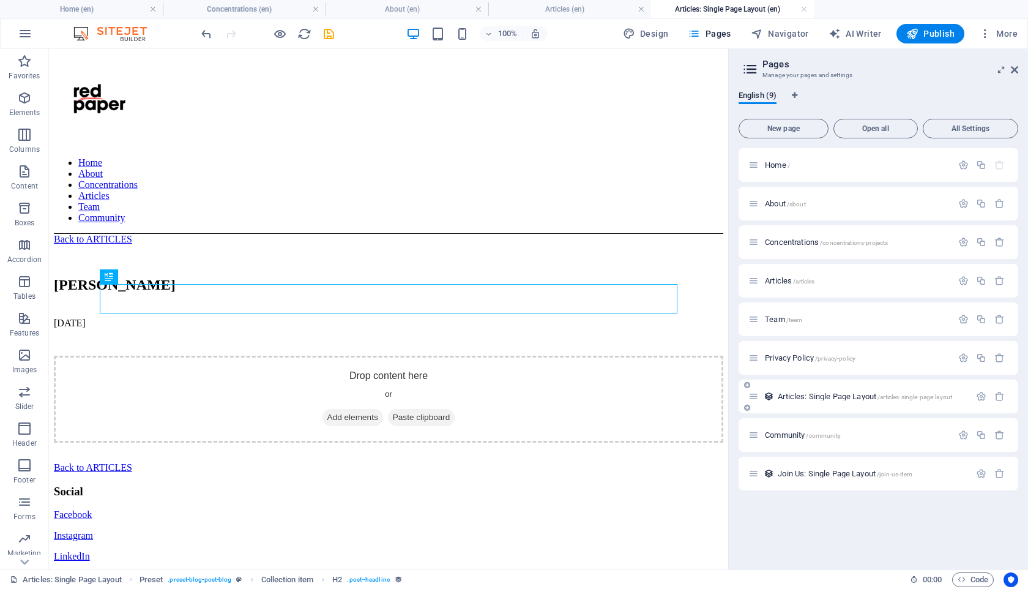
scroll to position [0, 0]
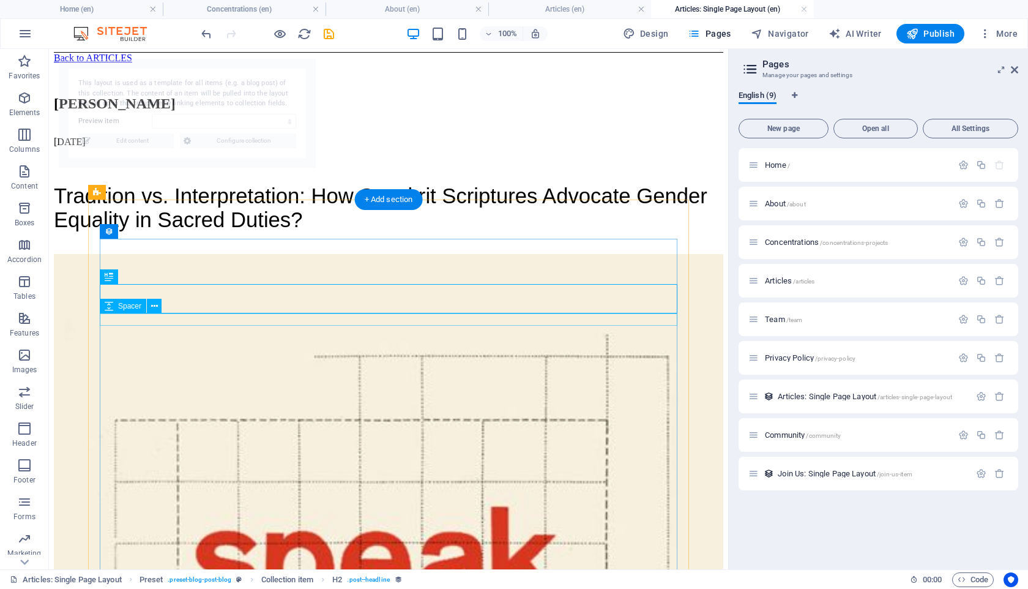
select select "67aaeb9d292c4c6da25eba03"
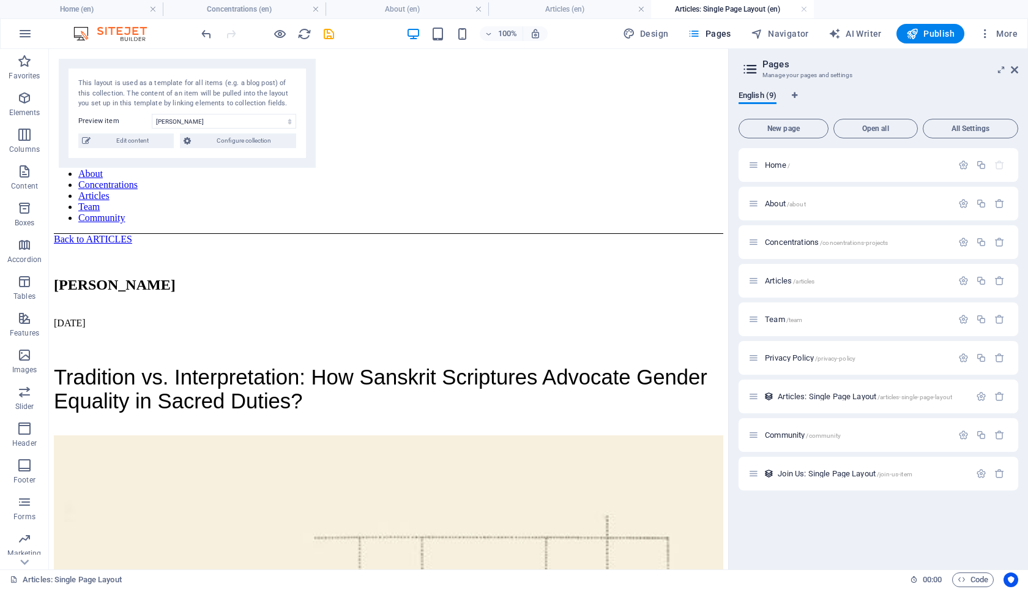
click at [217, 129] on div "This layout is used as a template for all items (e.g. a blog post) of this coll…" at bounding box center [187, 113] width 257 height 109
click at [225, 121] on select "[PERSON_NAME] [PERSON_NAME]" at bounding box center [224, 121] width 144 height 15
click at [116, 143] on span "Edit content" at bounding box center [132, 140] width 76 height 15
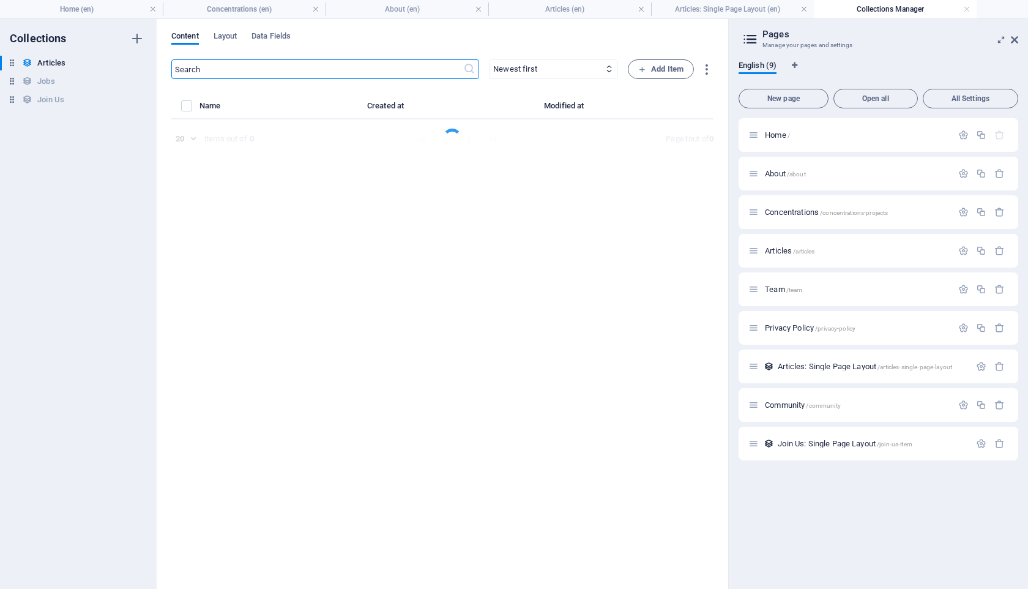
select select "10 mins read"
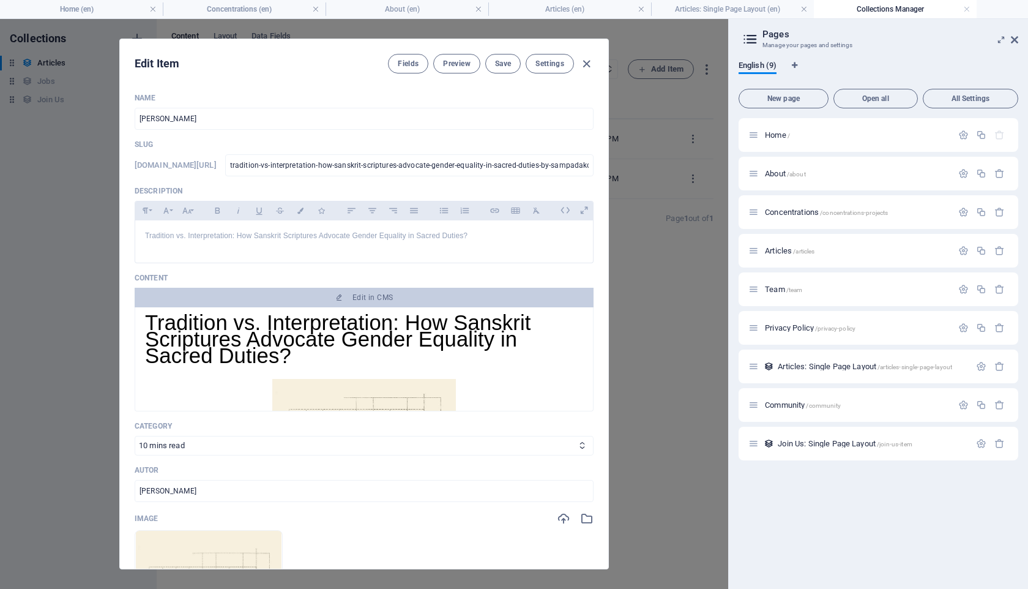
click at [629, 134] on div "Edit Item Fields Preview Save Settings Name [PERSON_NAME] ​ Slug [DOMAIN_NAME][…" at bounding box center [364, 304] width 728 height 570
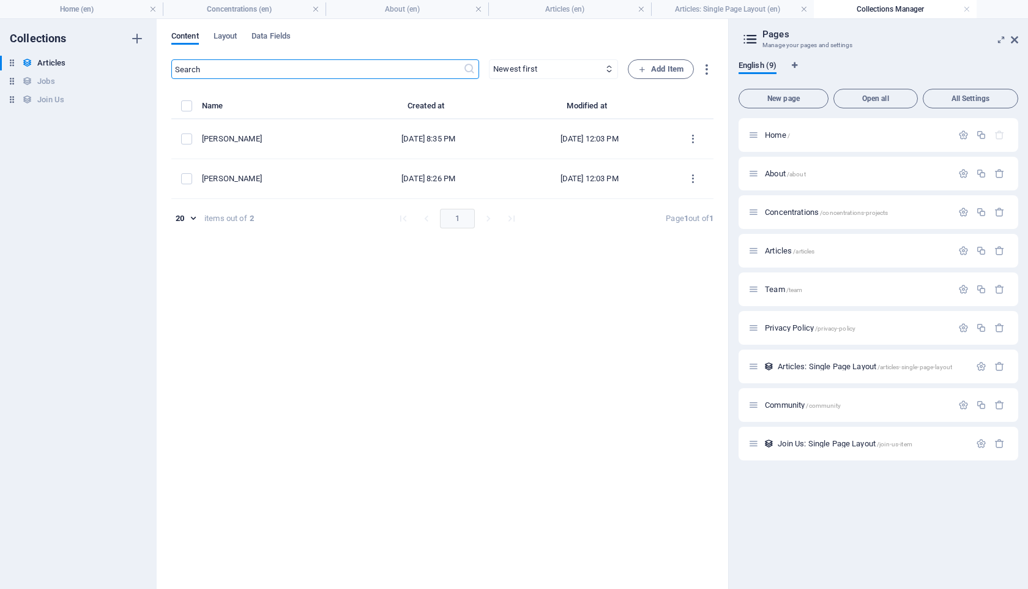
type input "[DATE]"
type input "tradition-vs-interpretation-how-sanskrit-scriptures-advocate-gender-equality-in…"
click at [652, 63] on span "Add Item" at bounding box center [660, 69] width 45 height 15
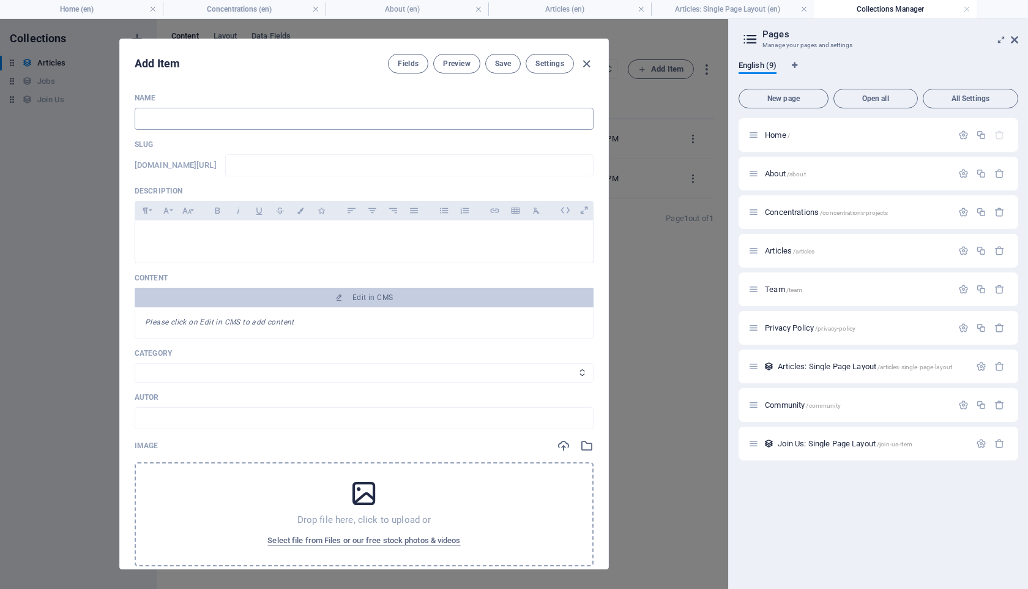
click at [256, 117] on input "text" at bounding box center [364, 119] width 459 height 22
click at [666, 166] on div "Add Item Fields Preview Save Settings Name ​ Slug [DOMAIN_NAME][URL] ​ Descript…" at bounding box center [364, 304] width 728 height 570
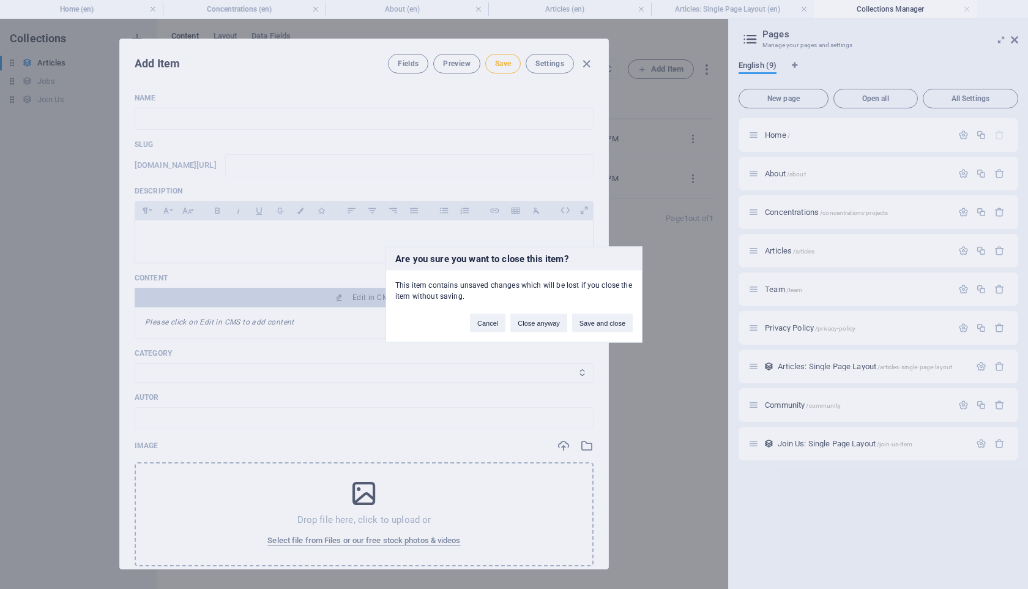
click at [587, 217] on div "Are you sure you want to close this item? This item contains unsaved changes wh…" at bounding box center [514, 294] width 1028 height 589
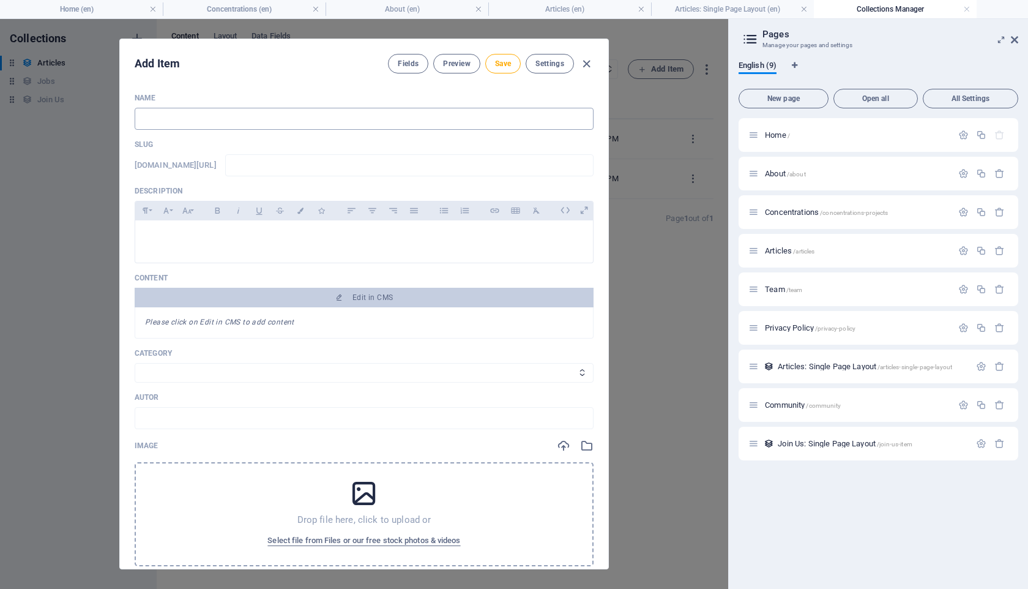
click at [371, 113] on input "text" at bounding box center [364, 119] width 459 height 22
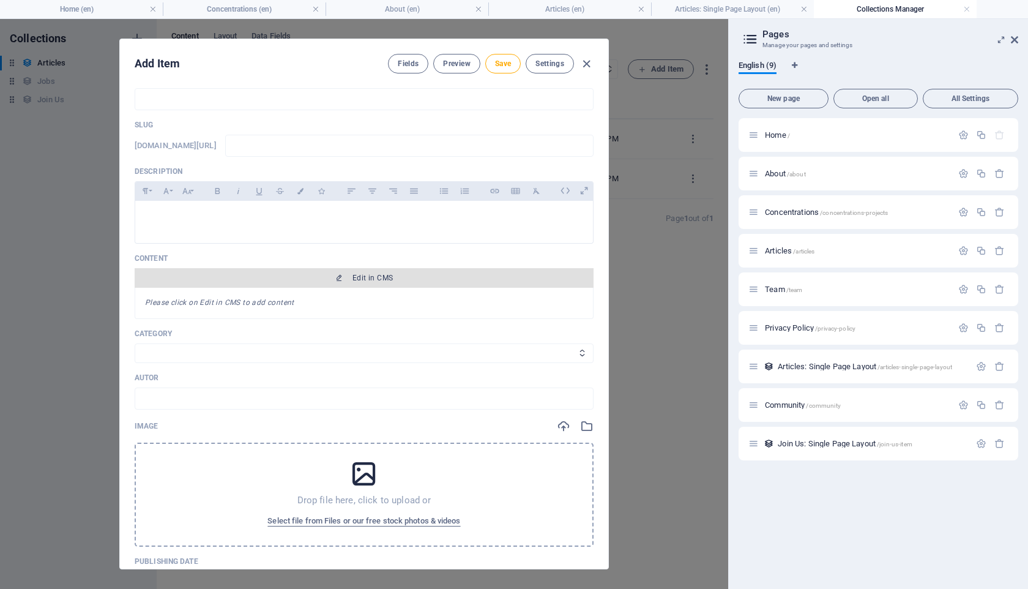
click at [402, 280] on span "Edit in CMS" at bounding box center [363, 278] width 449 height 10
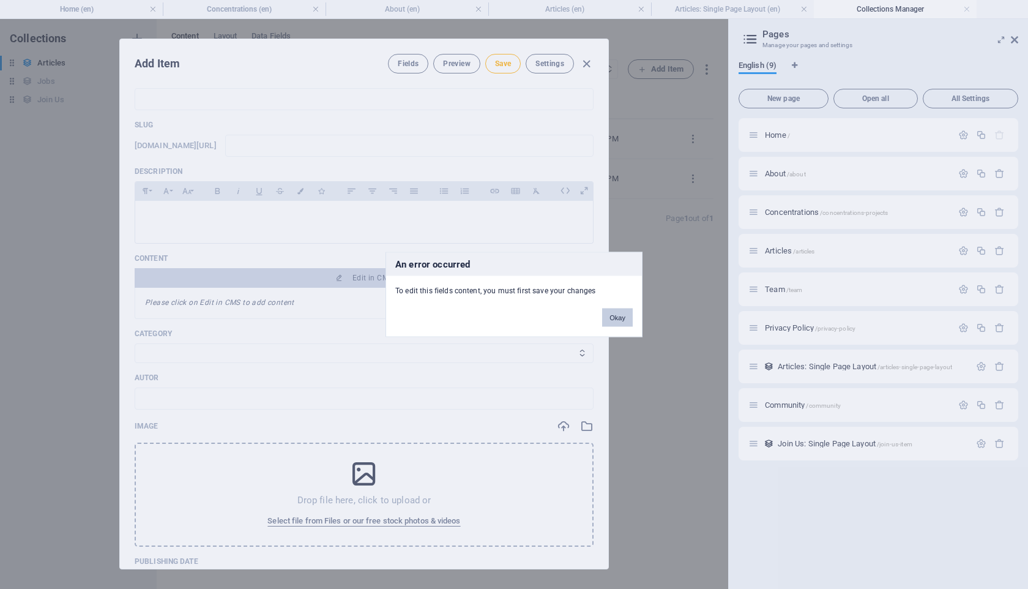
click at [621, 317] on button "Okay" at bounding box center [617, 317] width 31 height 18
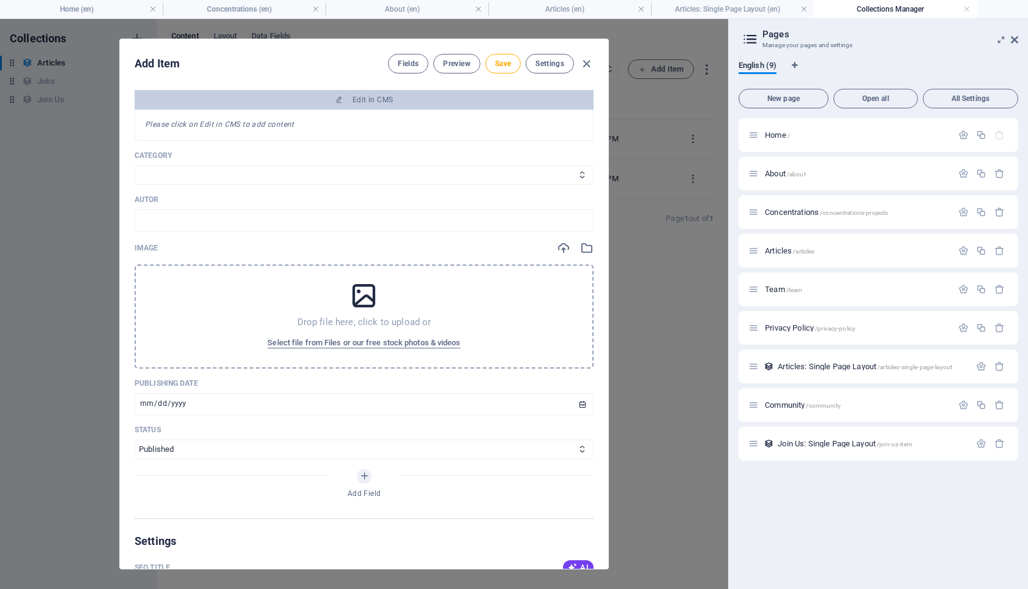
scroll to position [184, 0]
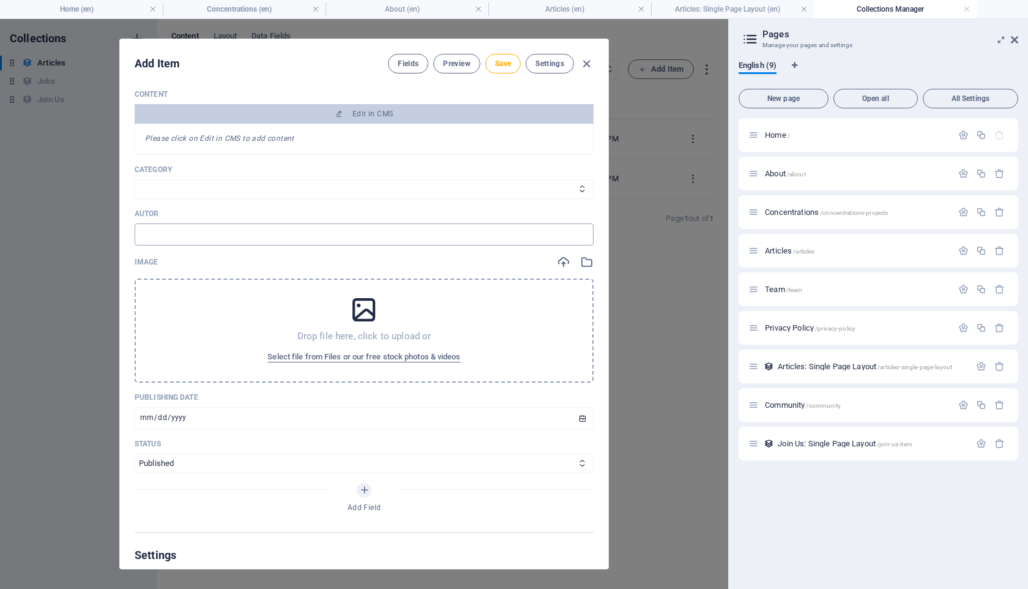
click at [281, 242] on input "text" at bounding box center [364, 234] width 459 height 22
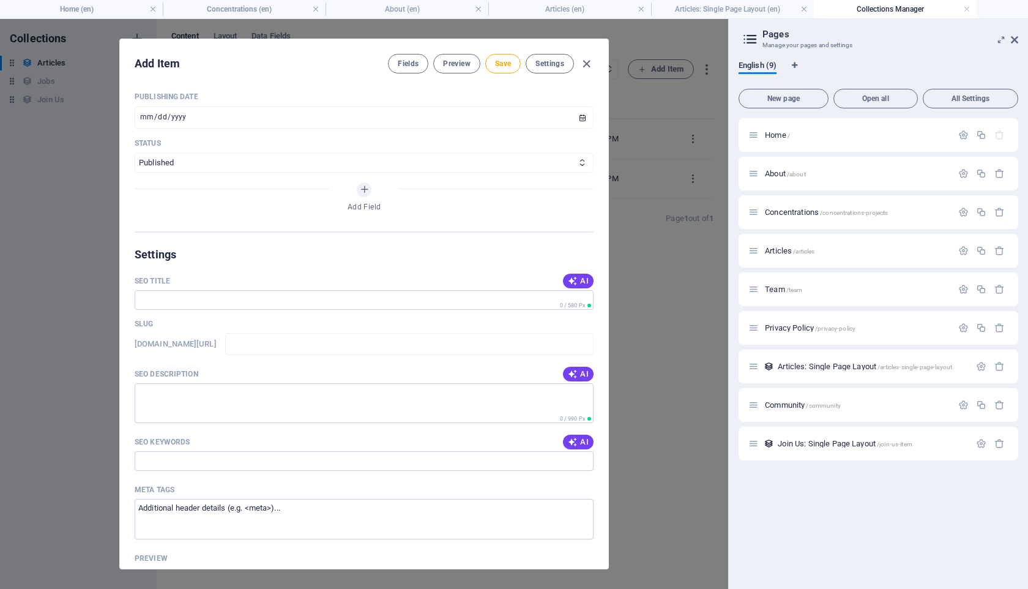
scroll to position [485, 0]
type input "[PERSON_NAME]"
click at [284, 307] on input "SEO Title" at bounding box center [364, 299] width 459 height 20
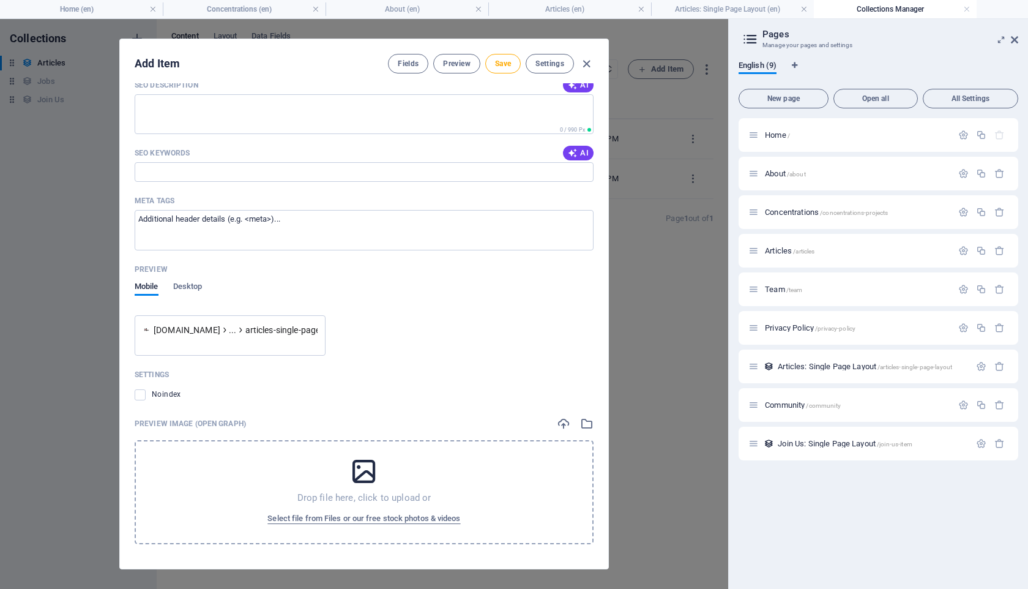
scroll to position [0, 0]
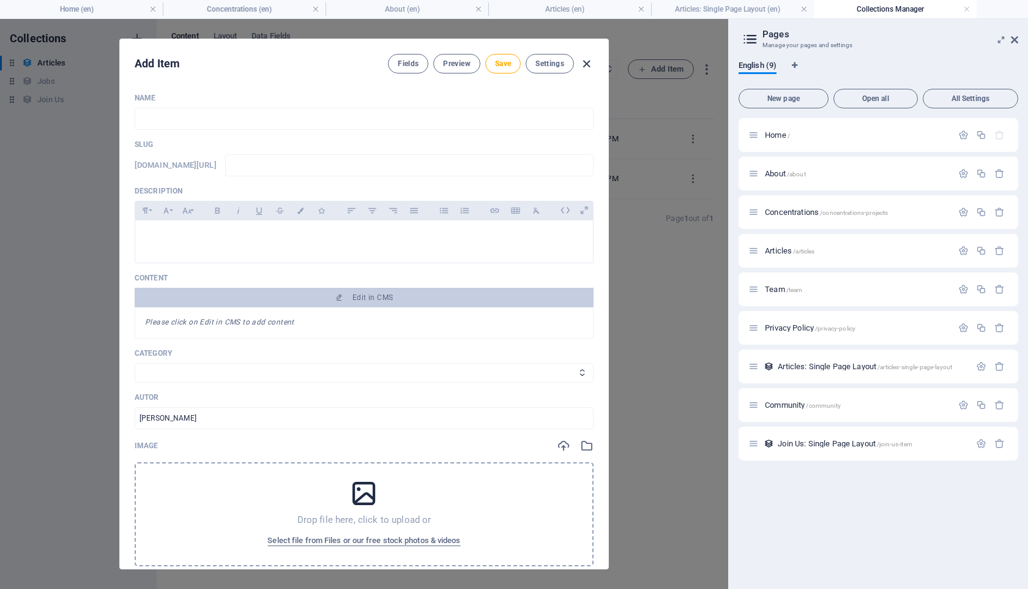
click at [586, 64] on icon "button" at bounding box center [586, 64] width 14 height 14
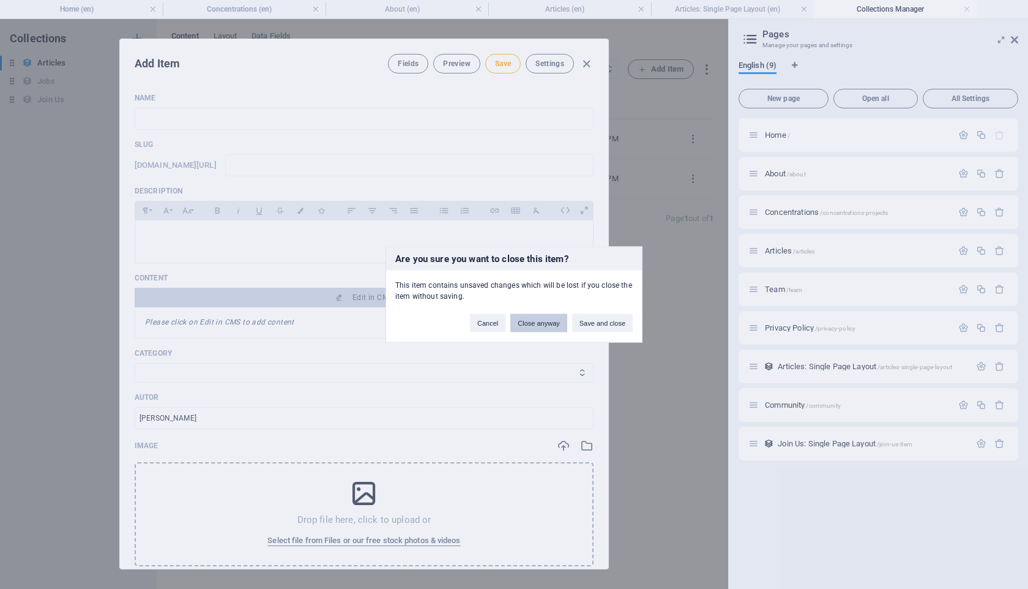
click at [542, 319] on button "Close anyway" at bounding box center [538, 323] width 56 height 18
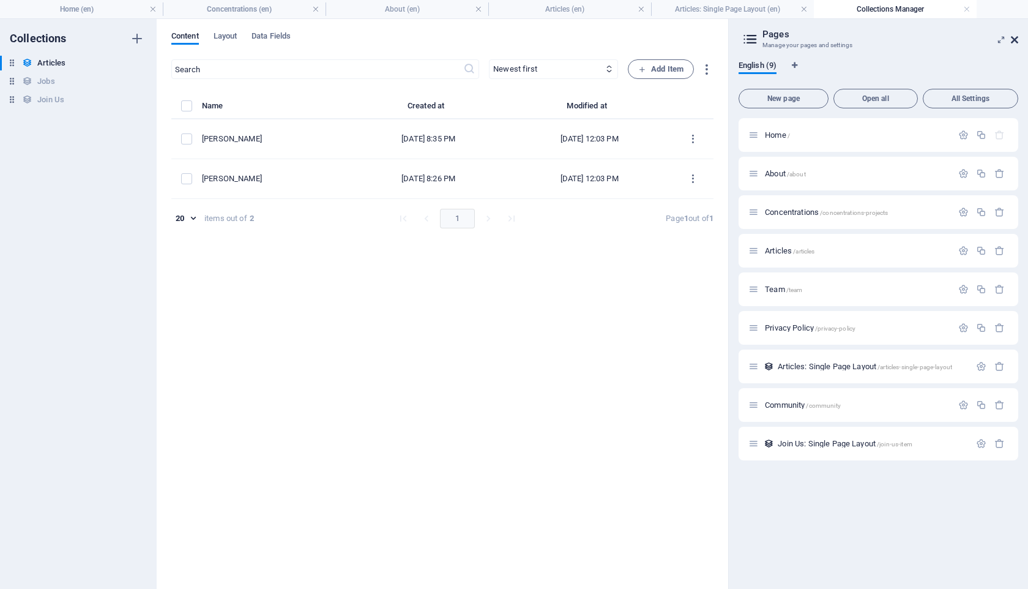
click at [1014, 40] on icon at bounding box center [1014, 40] width 7 height 10
